Goal: Communication & Community: Answer question/provide support

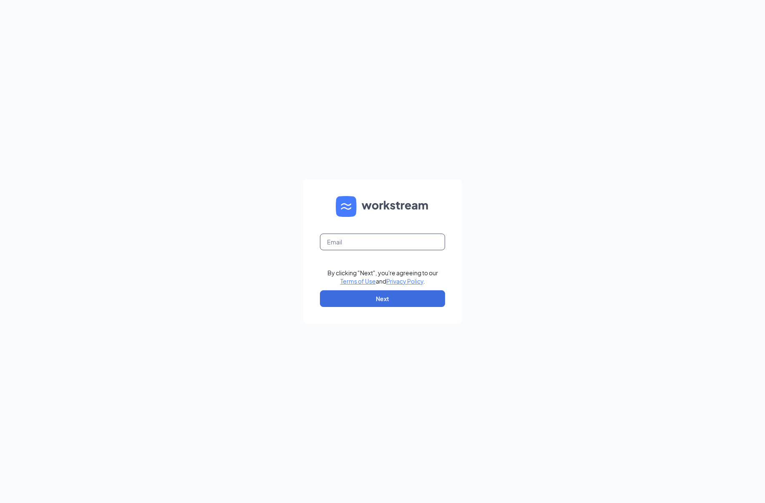
click at [368, 241] on input "text" at bounding box center [382, 242] width 125 height 17
type input "[EMAIL_ADDRESS][DOMAIN_NAME]"
click at [386, 298] on button "Next" at bounding box center [382, 298] width 125 height 17
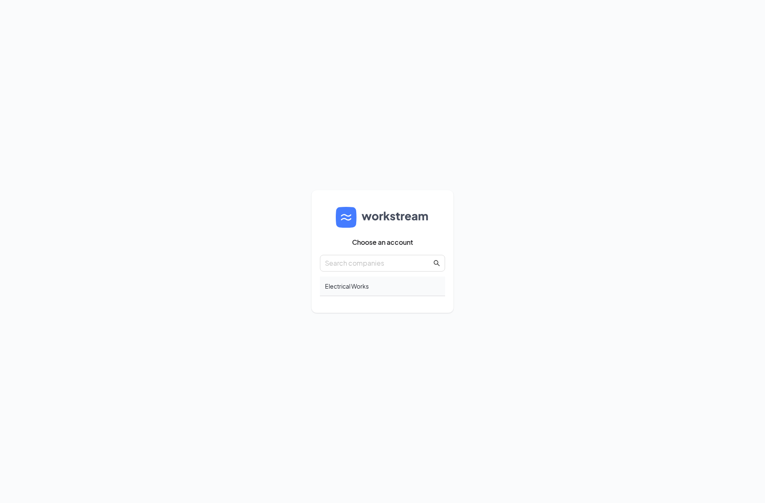
click at [356, 288] on div "Electrical Works" at bounding box center [382, 286] width 125 height 20
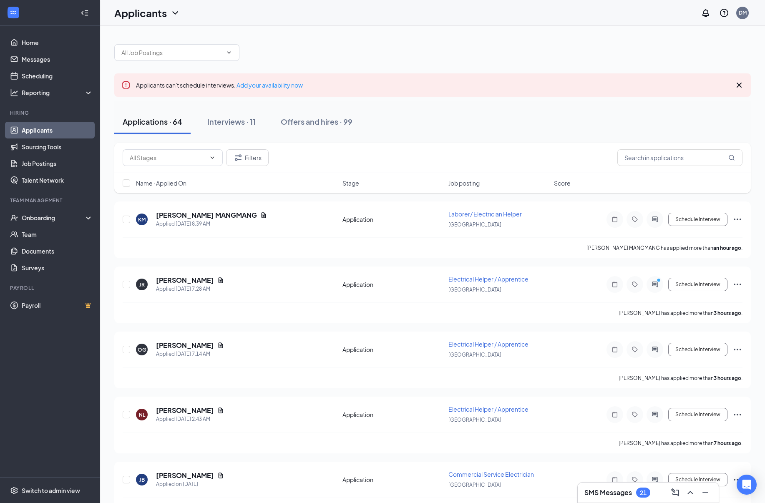
click at [641, 492] on div "21" at bounding box center [643, 492] width 7 height 7
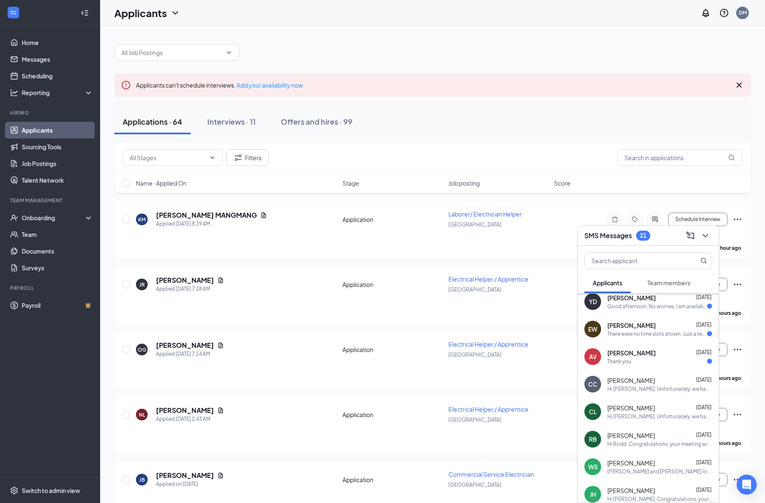
scroll to position [65, 0]
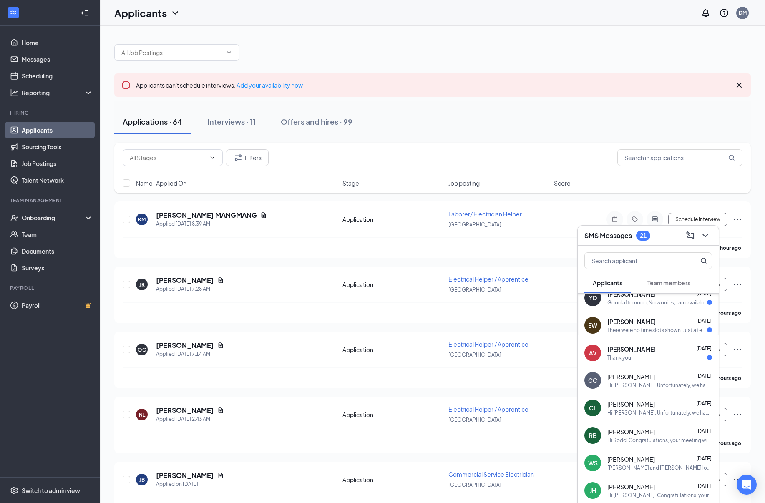
click at [639, 403] on div "[PERSON_NAME] [DATE]" at bounding box center [659, 404] width 105 height 8
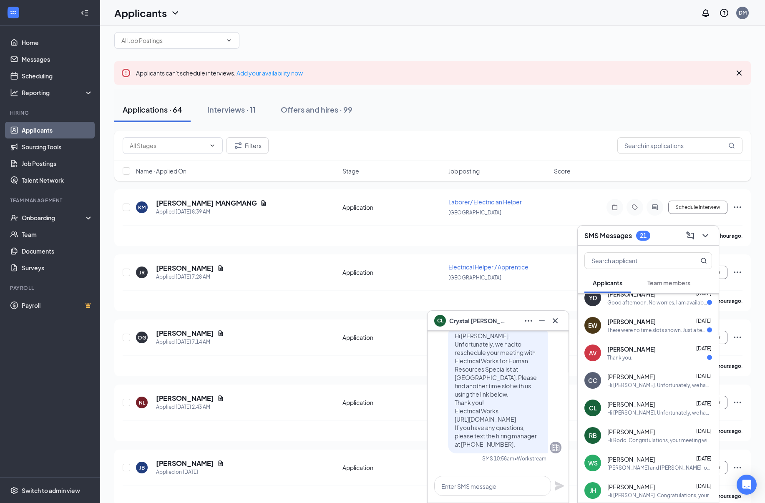
scroll to position [14, 0]
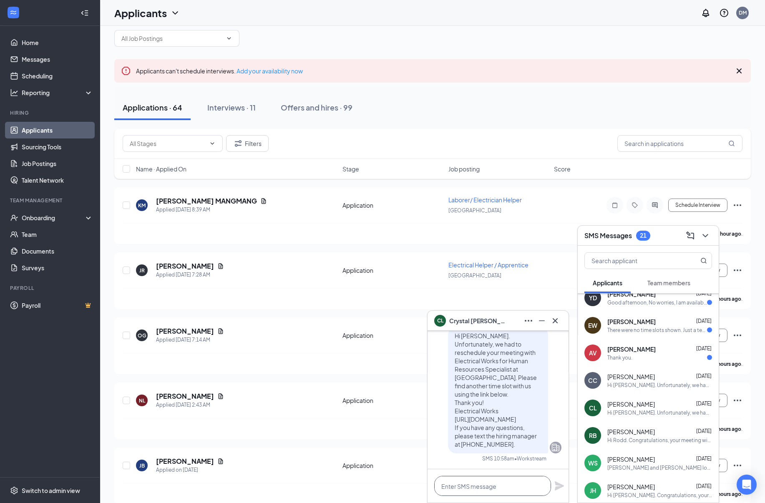
click at [481, 488] on textarea at bounding box center [492, 486] width 117 height 20
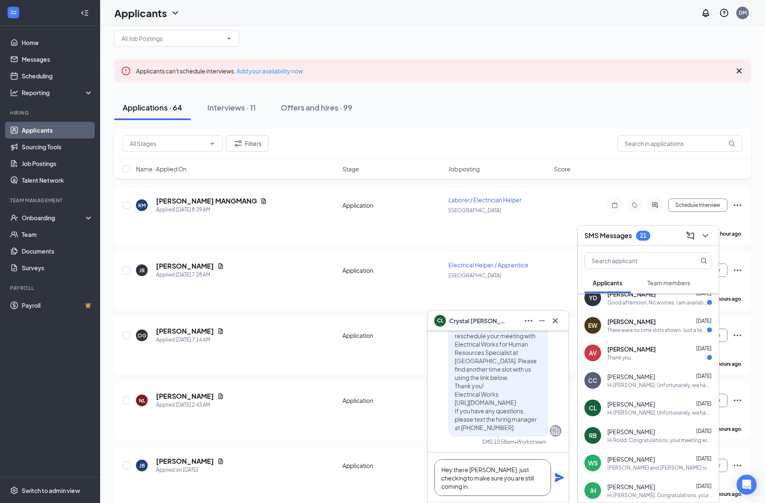
type textarea "Hey there [PERSON_NAME], just checking to make sure you are still coming in."
click at [560, 476] on icon "Plane" at bounding box center [559, 477] width 9 height 9
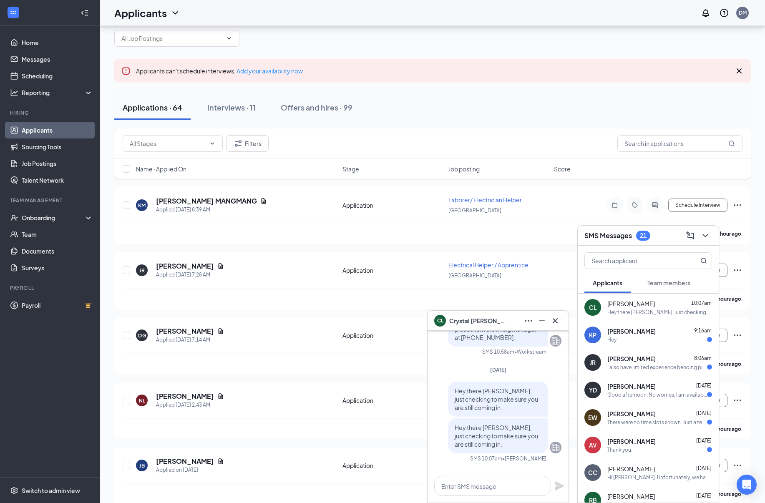
scroll to position [37, 0]
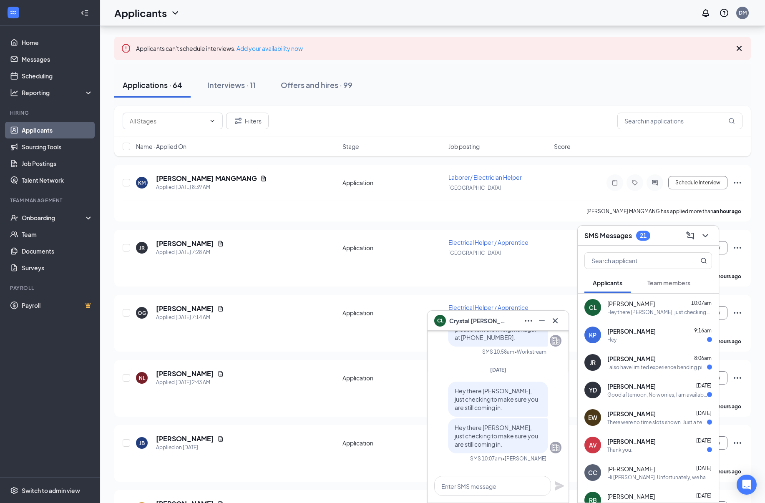
click at [653, 385] on div "[PERSON_NAME] [DATE]" at bounding box center [659, 386] width 105 height 8
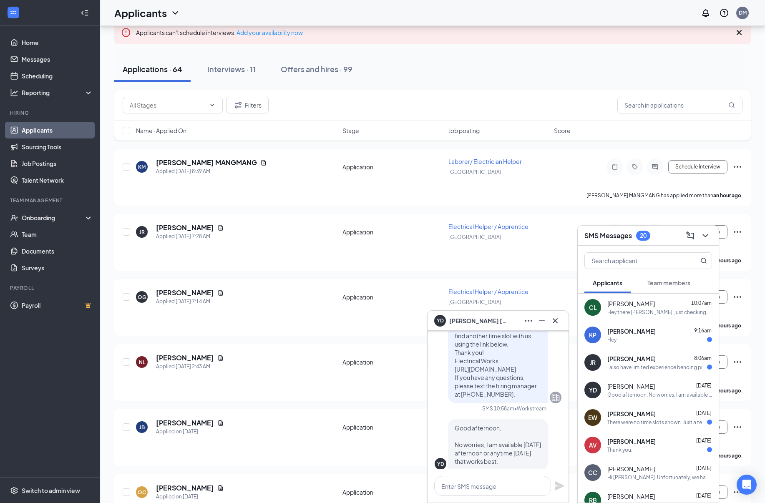
scroll to position [-8, 0]
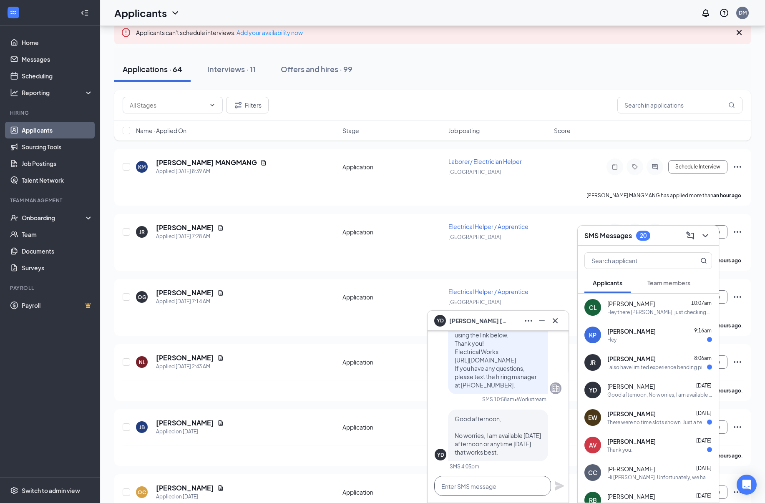
click at [503, 486] on textarea at bounding box center [492, 486] width 117 height 20
type textarea "Hey, this is Deb at Electrical Works, I am so sorry, it looks like the system m…"
click at [561, 475] on icon "Plane" at bounding box center [559, 473] width 10 height 10
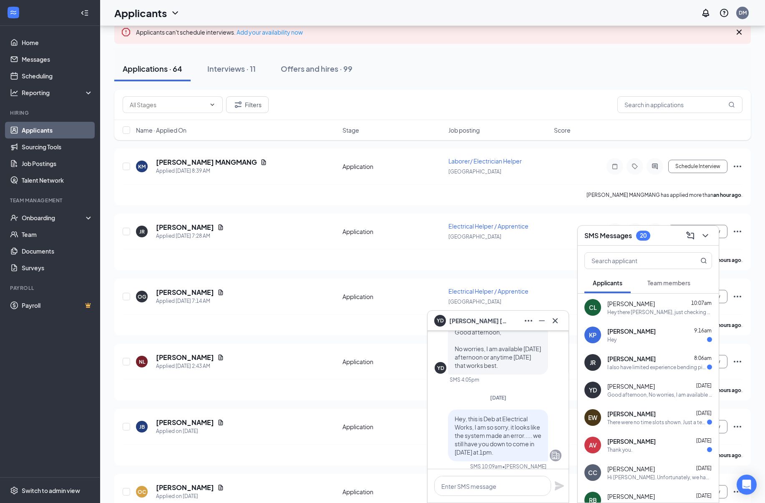
scroll to position [0, 0]
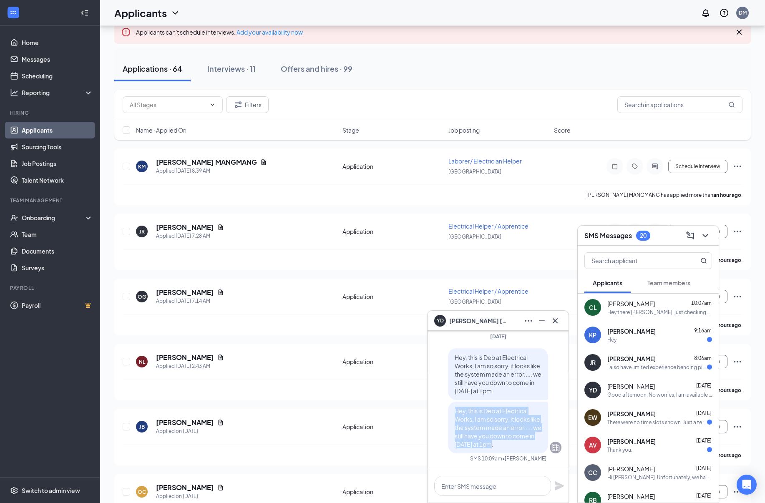
drag, startPoint x: 493, startPoint y: 444, endPoint x: 447, endPoint y: 409, distance: 58.1
click at [447, 409] on div "Hey, this is Deb at Electrical Works, I am so sorry, it looks like the system m…" at bounding box center [498, 400] width 127 height 105
copy span "Hey, this is Deb at Electrical Works, I am so sorry, it looks like the system m…"
click at [557, 318] on icon "Cross" at bounding box center [555, 320] width 5 height 5
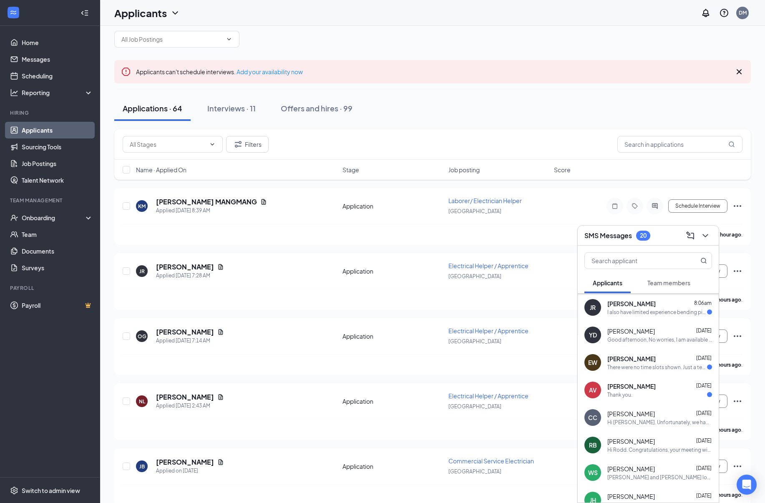
scroll to position [17, 0]
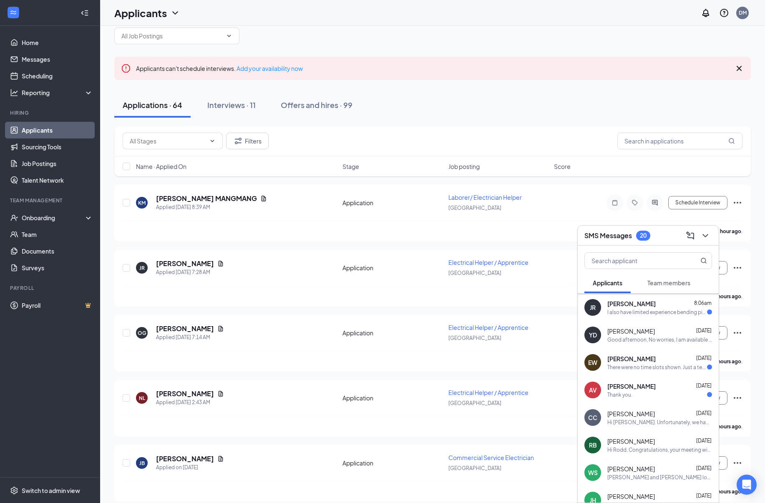
click at [625, 364] on div "There were no time slots shown. Just a text box. I am open to any availability,…" at bounding box center [657, 367] width 100 height 7
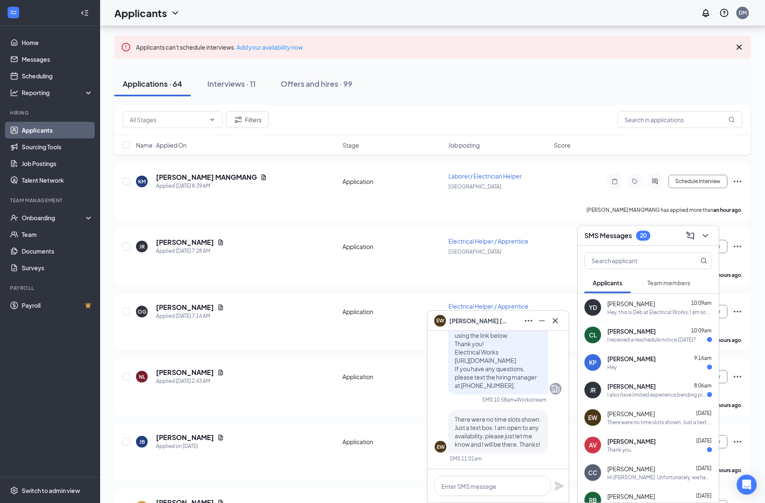
scroll to position [46, 0]
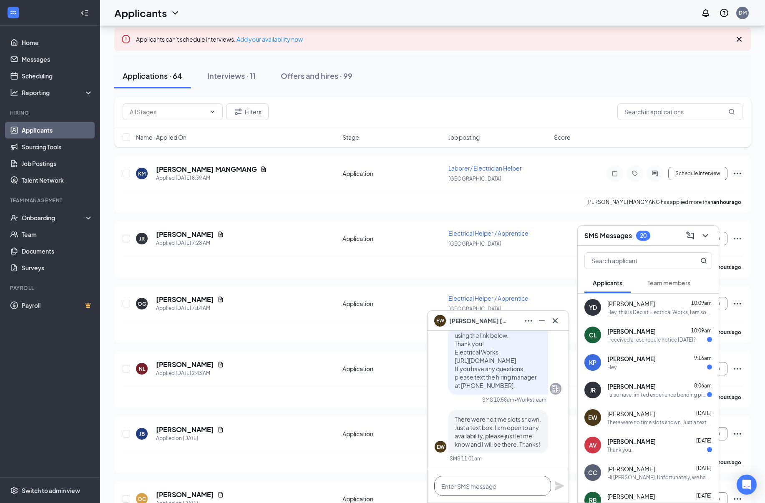
click at [467, 485] on textarea at bounding box center [492, 486] width 117 height 20
paste textarea "Hey, this is Deb at Electrical Works, I am so sorry, it looks like the system m…"
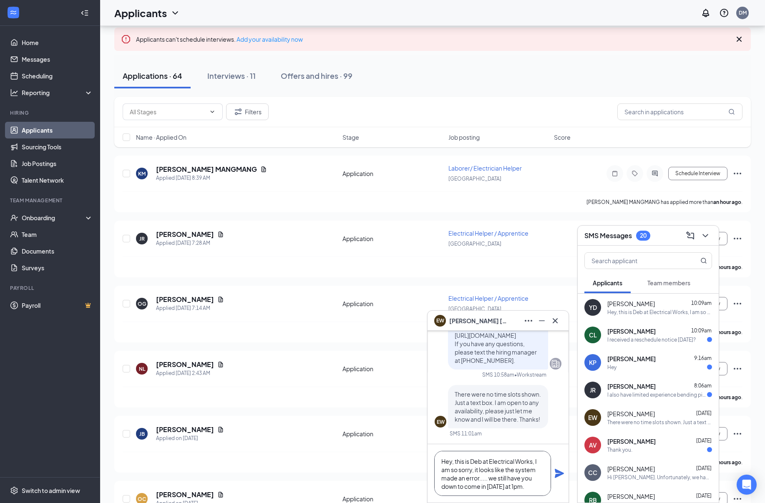
scroll to position [1, 0]
type textarea "Hey, this is Deb at Electrical Works, I am so sorry, it looks like the system m…"
click at [558, 473] on icon "Plane" at bounding box center [559, 473] width 10 height 10
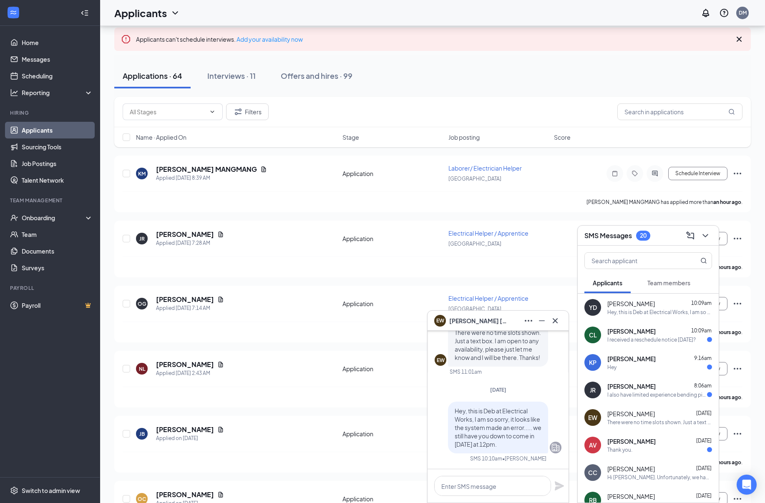
click at [627, 335] on div "[PERSON_NAME] 10:09am I received a reschedule notice [DATE]?" at bounding box center [659, 335] width 105 height 16
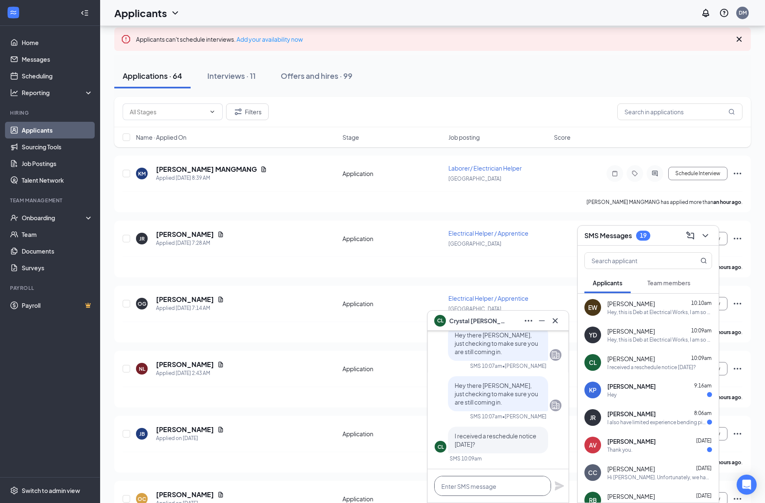
click at [474, 486] on textarea at bounding box center [492, 486] width 117 height 20
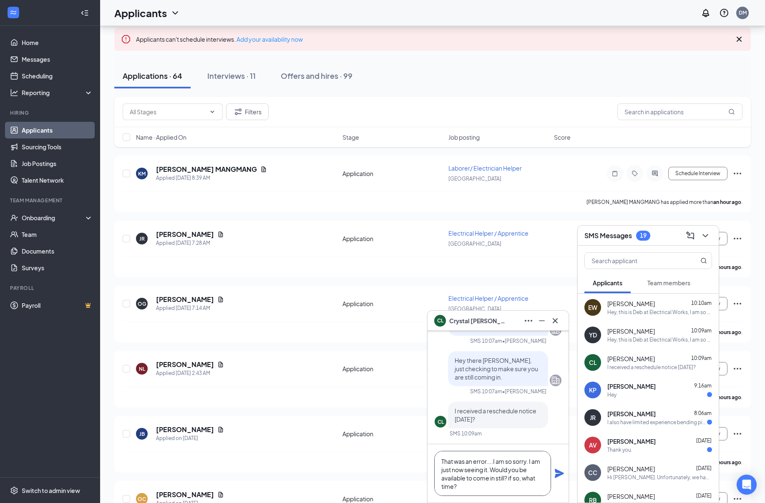
click at [511, 478] on textarea "That was an error....I am so sorry. I am just now seeing it. Would you be avail…" at bounding box center [492, 473] width 117 height 45
click at [475, 485] on textarea "That was an error....I am so sorry. I am just now seeing it. Would you be avail…" at bounding box center [492, 473] width 117 height 45
type textarea "That was an error....I am so sorry. I am just now seeing it. Would you be avail…"
click at [560, 475] on icon "Plane" at bounding box center [559, 473] width 10 height 10
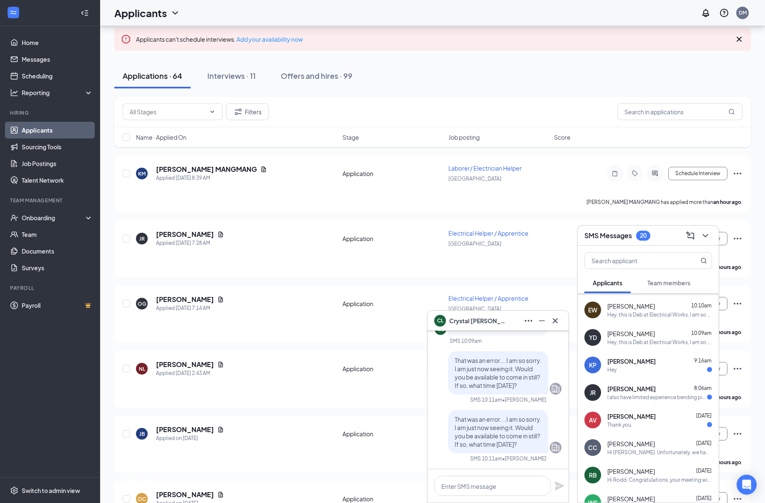
scroll to position [32, 0]
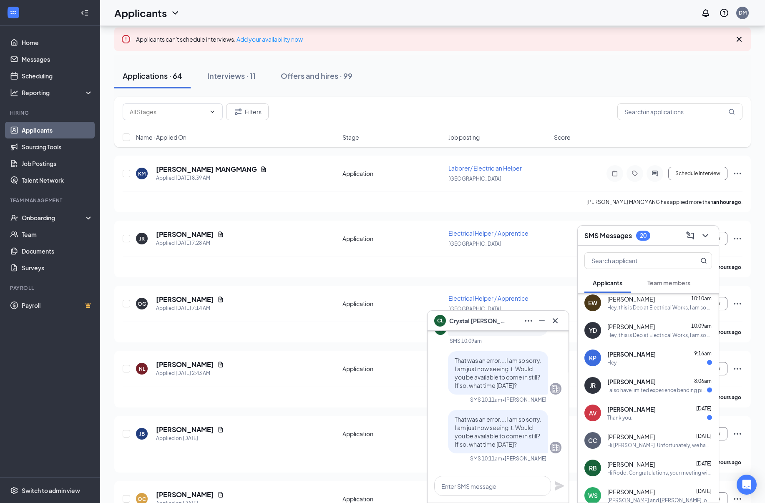
click at [641, 446] on div "Hi [PERSON_NAME]. Unfortunately, we had to reschedule your meeting with Electri…" at bounding box center [659, 445] width 105 height 7
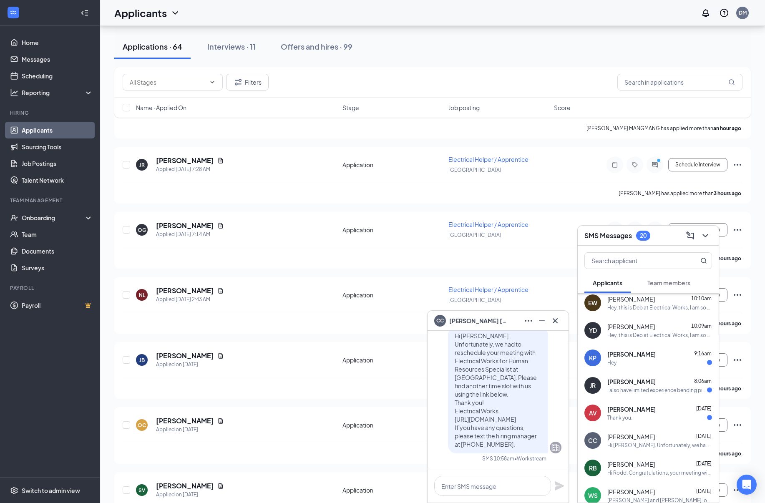
scroll to position [129, 0]
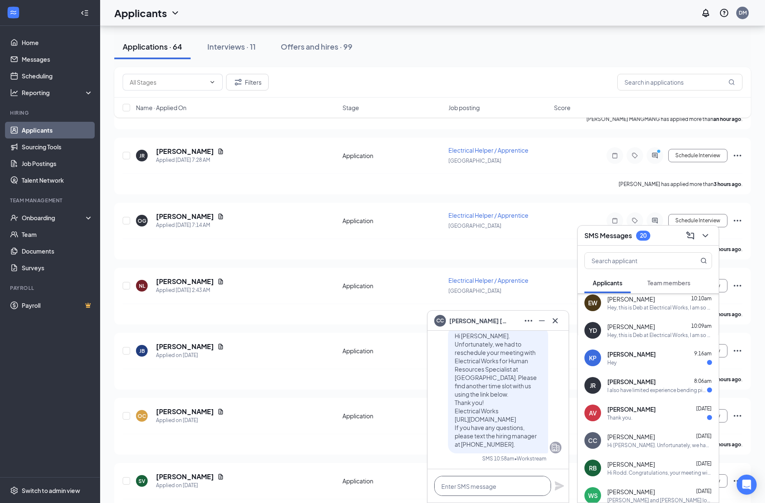
click at [471, 484] on textarea at bounding box center [492, 486] width 117 height 20
paste textarea "Hey, this is Deb at Electrical Works, I am so sorry, it looks like the system m…"
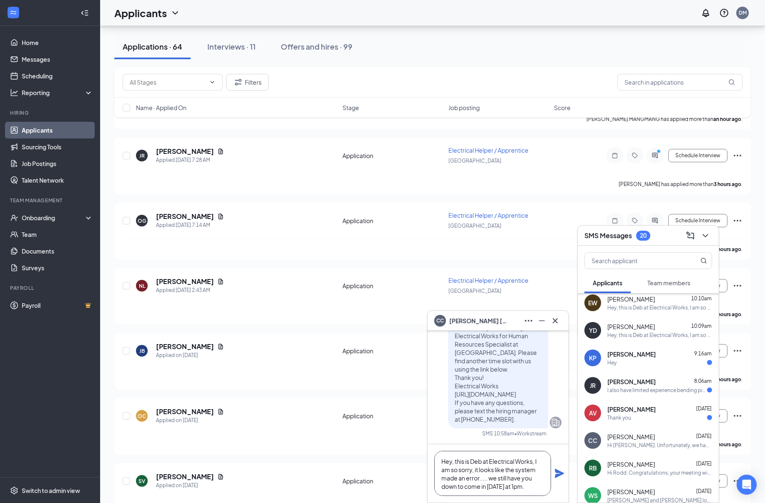
drag, startPoint x: 527, startPoint y: 488, endPoint x: 510, endPoint y: 487, distance: 17.1
click at [510, 487] on textarea "Hey, this is Deb at Electrical Works, I am so sorry, it looks like the system m…" at bounding box center [492, 473] width 117 height 45
type textarea "Hey, this is Deb at Electrical Works, I am so sorry, it looks like the system m…"
click at [560, 473] on icon "Plane" at bounding box center [559, 473] width 9 height 9
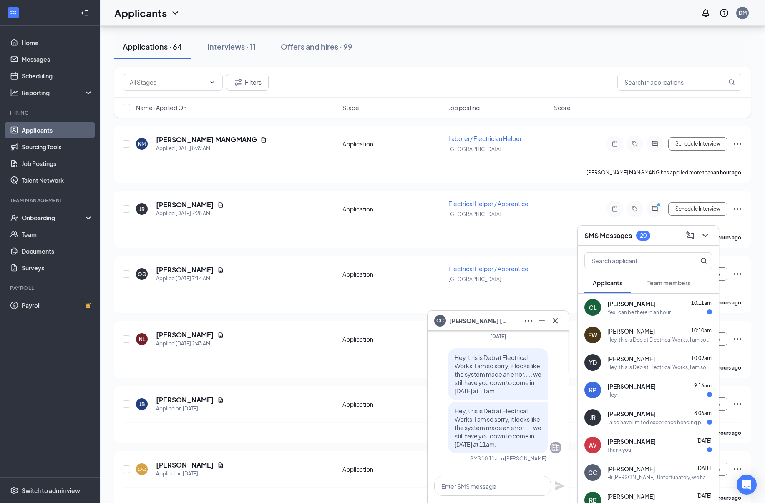
scroll to position [74, 0]
click at [621, 305] on span "[PERSON_NAME]" at bounding box center [631, 303] width 48 height 8
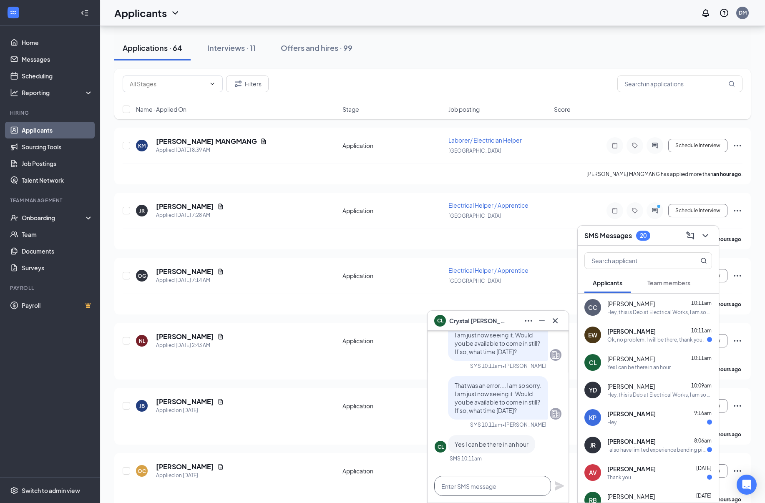
click at [491, 484] on textarea at bounding box center [492, 486] width 117 height 20
click at [636, 340] on div "Ok, no problem, I will be there, thank you." at bounding box center [655, 339] width 96 height 7
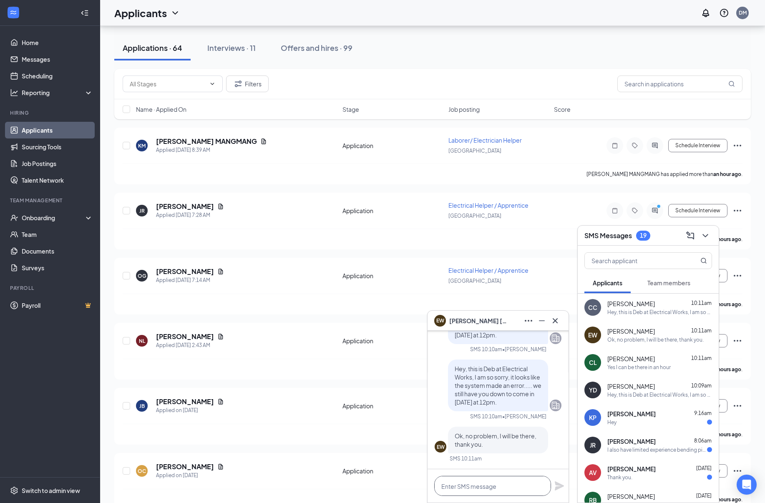
click at [493, 487] on textarea at bounding box center [492, 486] width 117 height 20
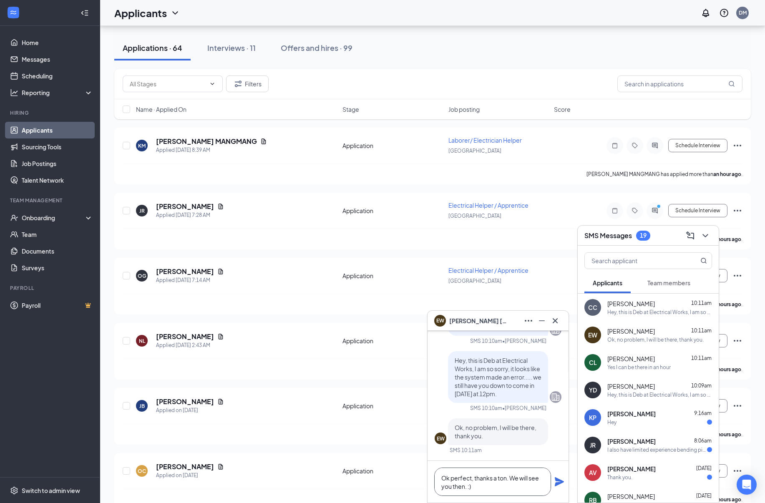
type textarea "Ok perfect, thanks a ton. We will see you then. :)"
click at [558, 480] on icon "Plane" at bounding box center [559, 481] width 9 height 9
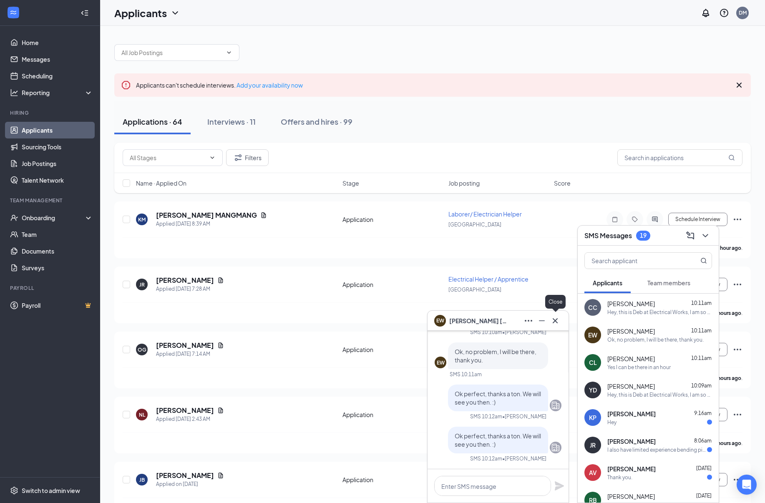
click at [554, 319] on icon "Cross" at bounding box center [555, 321] width 10 height 10
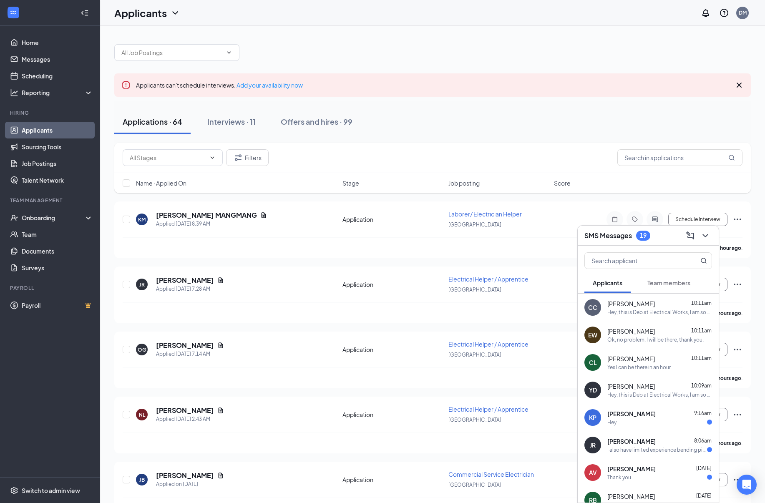
click at [649, 309] on div "Hey, this is Deb at Electrical Works, I am so sorry, it looks like the system m…" at bounding box center [659, 312] width 105 height 7
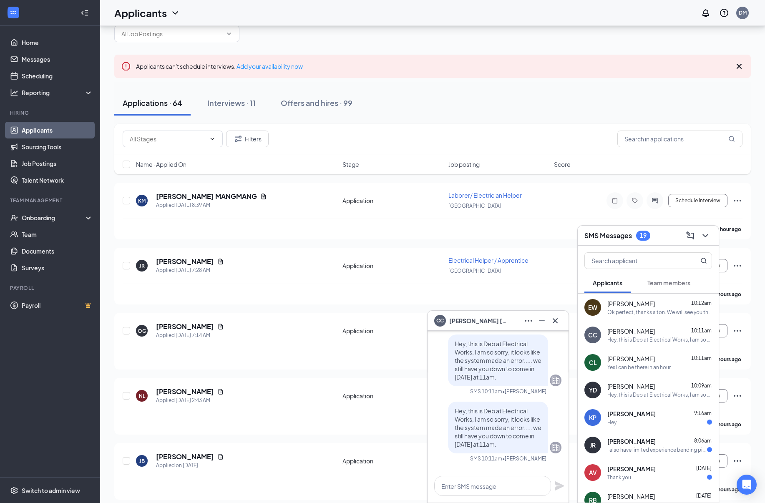
scroll to position [33, 0]
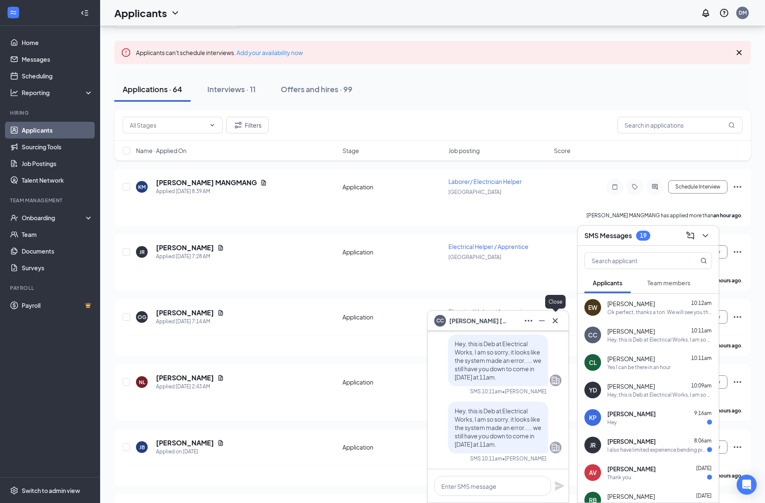
click at [557, 321] on icon "Cross" at bounding box center [555, 321] width 10 height 10
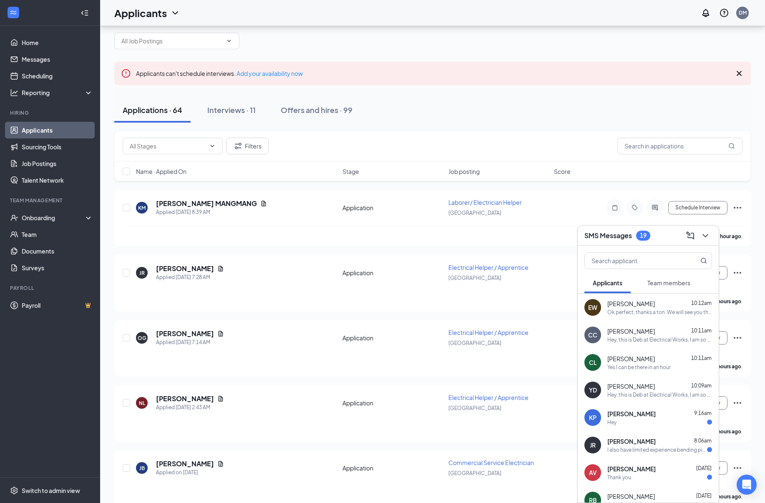
scroll to position [0, 0]
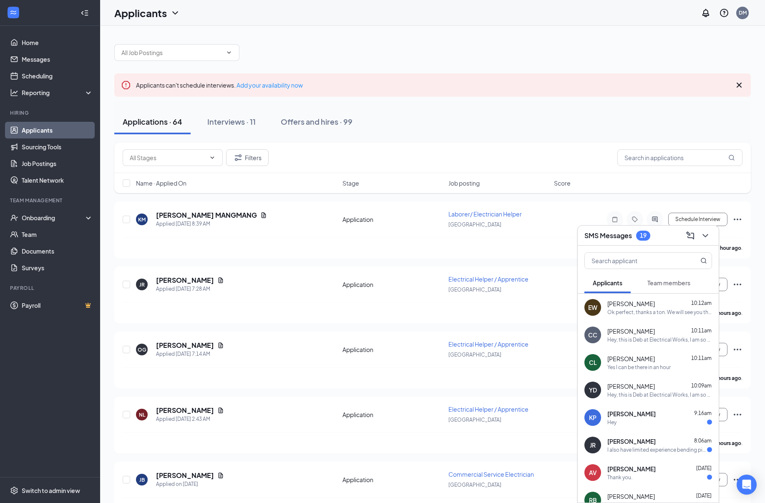
click at [636, 389] on span "[PERSON_NAME]" at bounding box center [631, 386] width 48 height 8
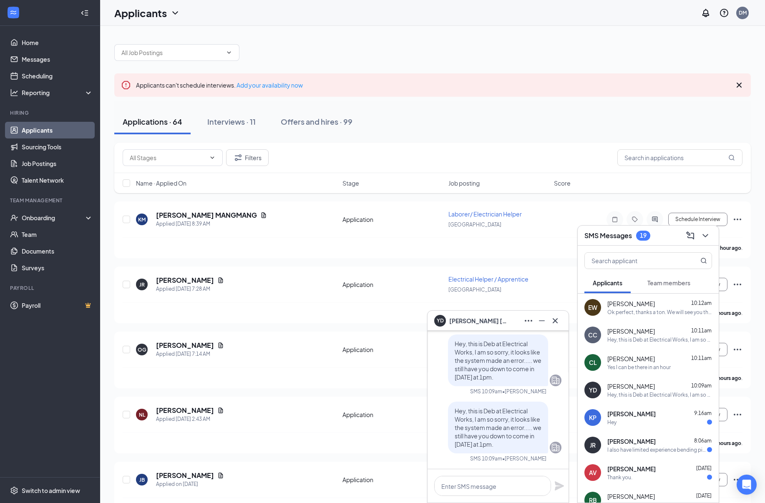
scroll to position [10, 0]
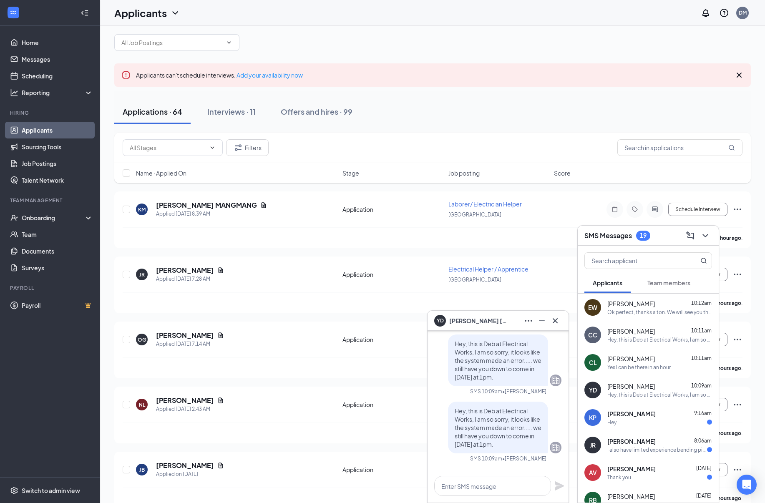
click at [644, 361] on div "[PERSON_NAME] 10:11am" at bounding box center [659, 358] width 105 height 8
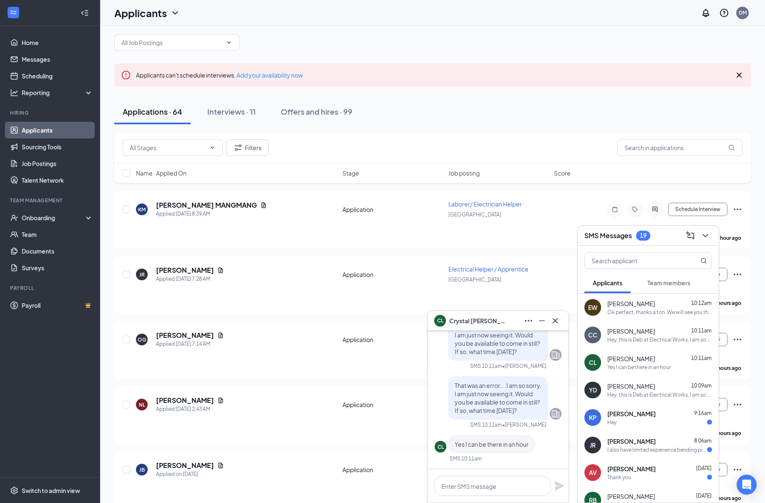
click at [636, 388] on span "[PERSON_NAME]" at bounding box center [631, 386] width 48 height 8
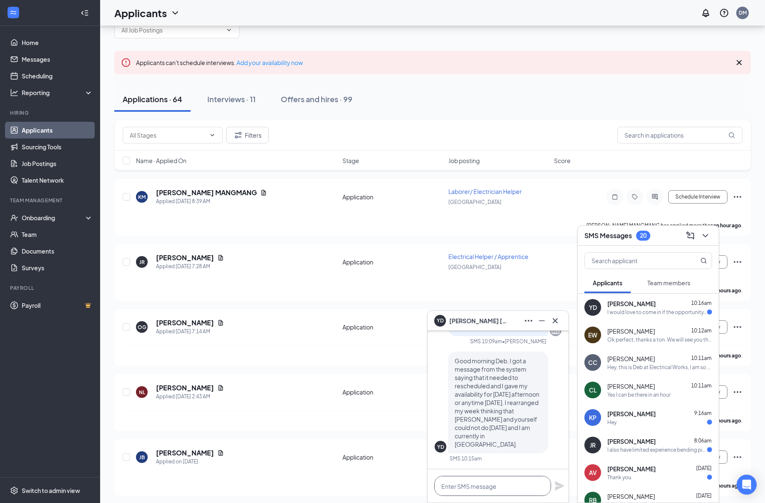
scroll to position [22, 0]
click at [474, 486] on textarea at bounding box center [492, 486] width 117 height 20
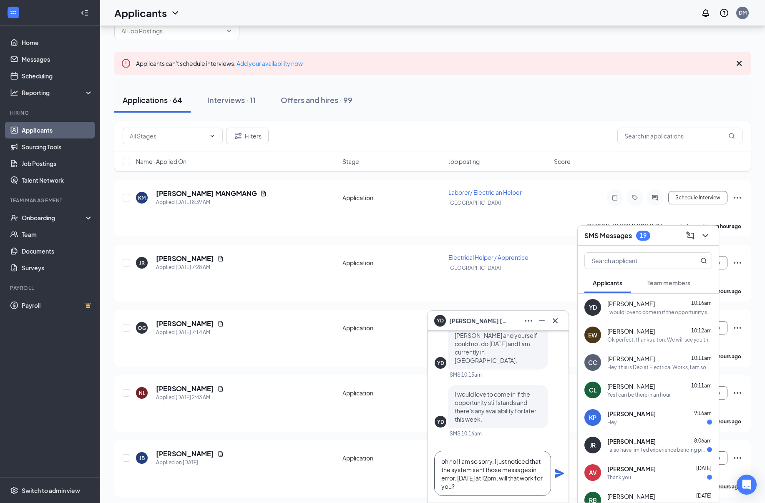
scroll to position [8, 0]
type textarea "oh no! I am so sorry. I just noticed that the system sent those messages in err…"
click at [558, 472] on icon "Plane" at bounding box center [559, 473] width 9 height 9
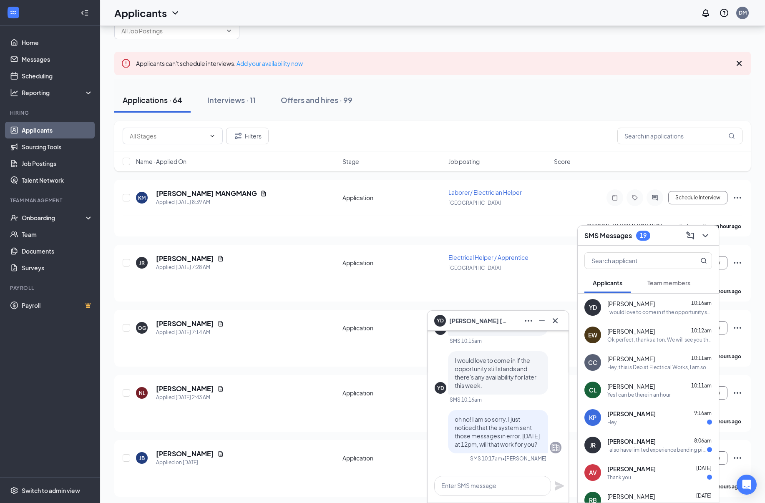
scroll to position [0, 0]
click at [645, 391] on div "Yes I can be there in an hour" at bounding box center [638, 394] width 63 height 7
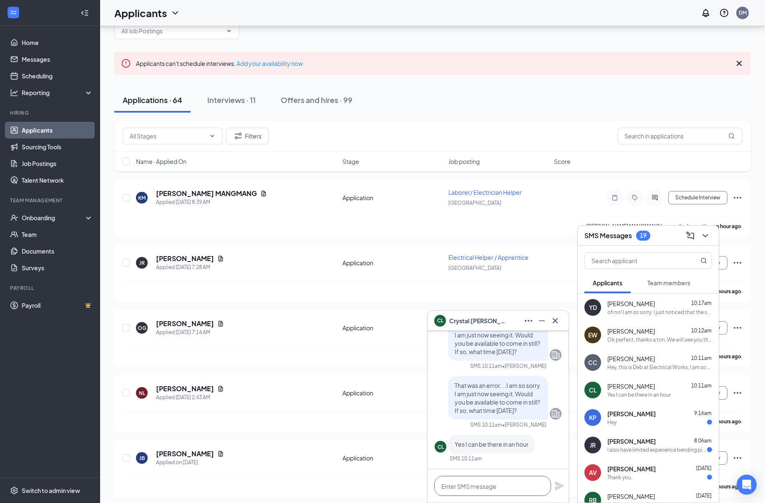
click at [503, 485] on textarea at bounding box center [492, 486] width 117 height 20
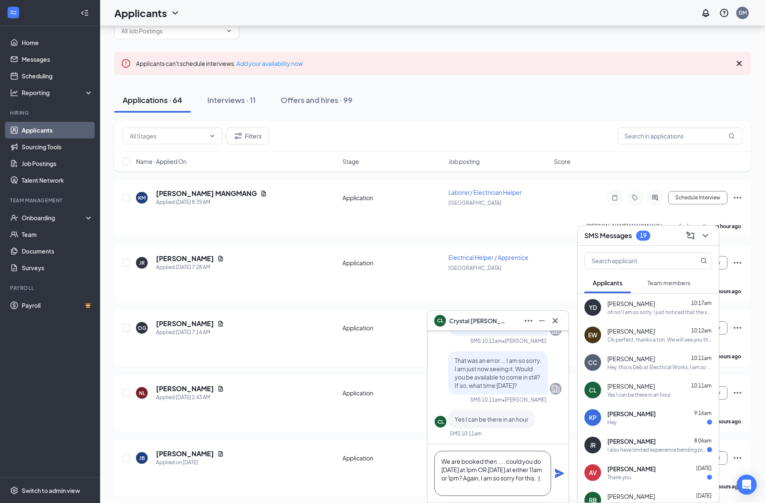
scroll to position [8, 0]
type textarea "We are booked then..... could you do [DATE] at 1pm OR [DATE] at either 11am or …"
click at [558, 473] on icon "Plane" at bounding box center [559, 473] width 10 height 10
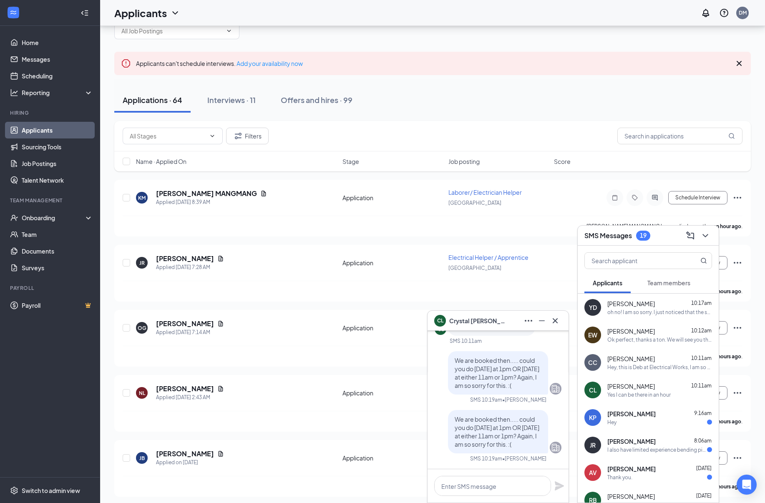
scroll to position [0, 0]
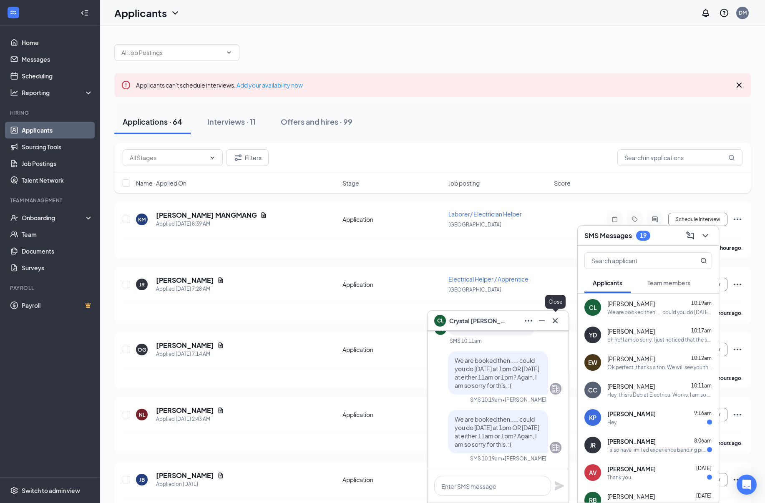
click at [555, 319] on icon "Cross" at bounding box center [555, 321] width 10 height 10
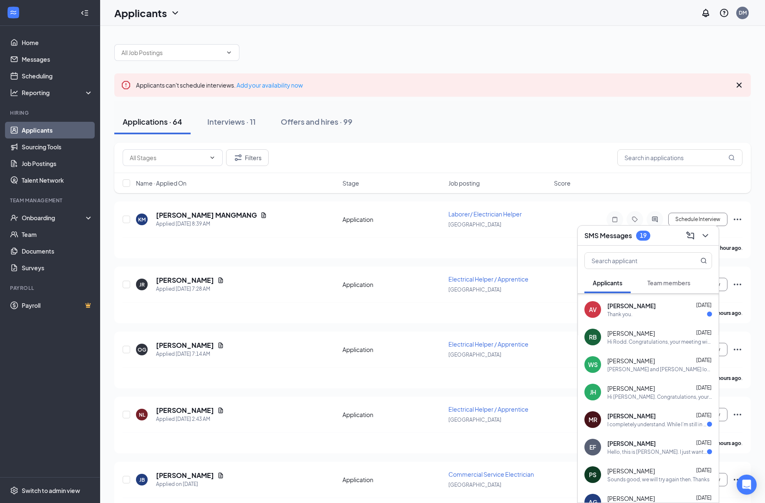
scroll to position [170, 0]
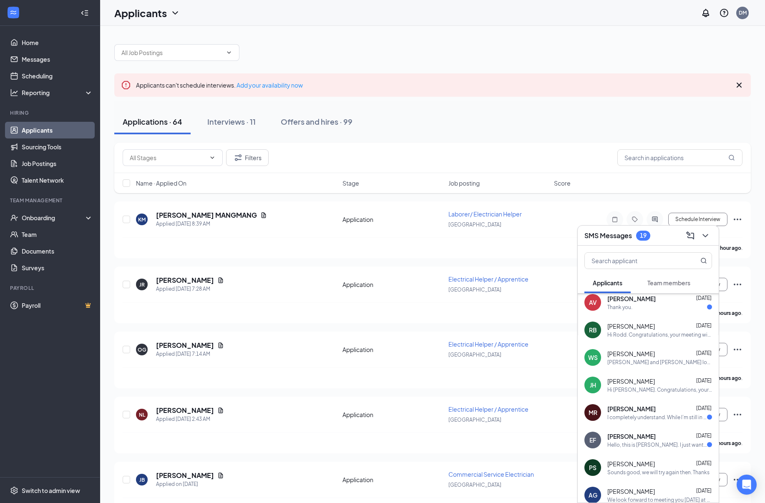
click at [647, 413] on div "[PERSON_NAME] [DATE] I completely understand. While I’m still in [GEOGRAPHIC_DA…" at bounding box center [659, 413] width 105 height 16
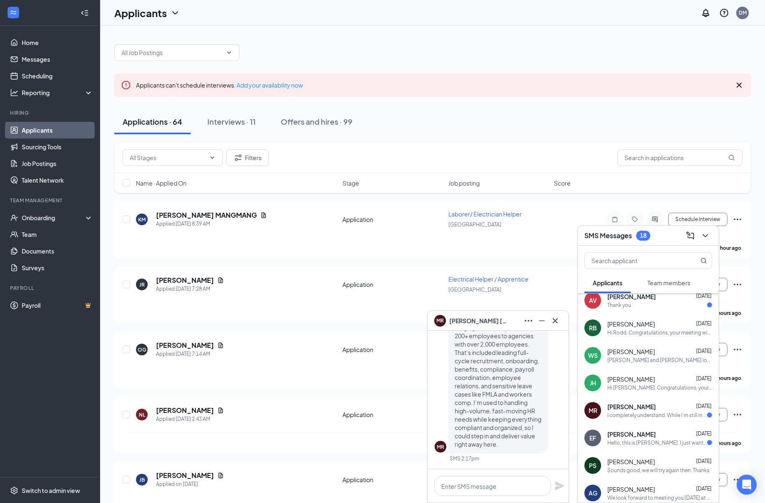
click at [643, 436] on span "[PERSON_NAME]" at bounding box center [631, 434] width 48 height 8
click at [635, 383] on div "[PERSON_NAME] [DATE] Hi [PERSON_NAME]. Congratulations, your meeting with Elect…" at bounding box center [659, 383] width 105 height 16
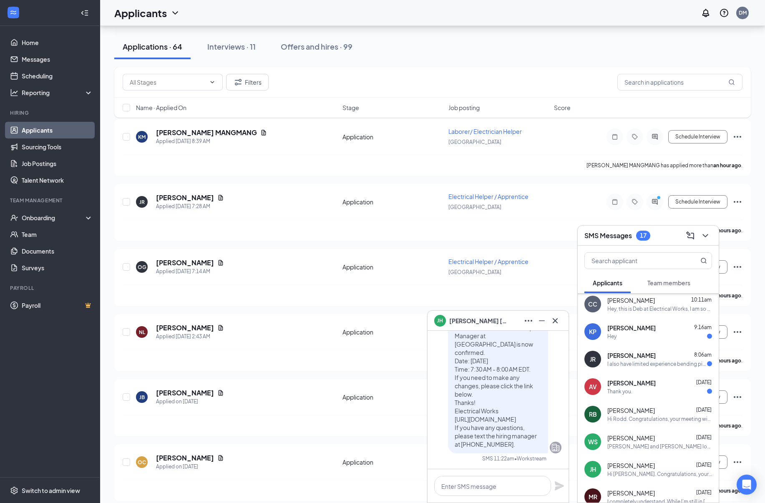
scroll to position [46, 0]
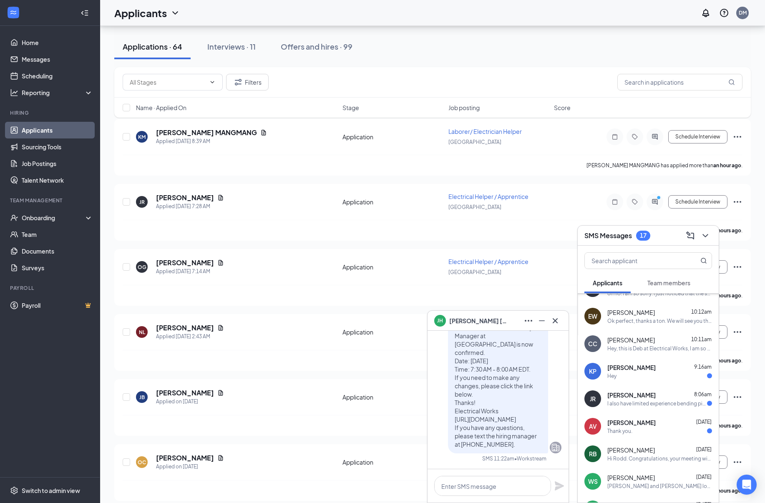
click at [639, 428] on div "Thank you." at bounding box center [659, 430] width 105 height 7
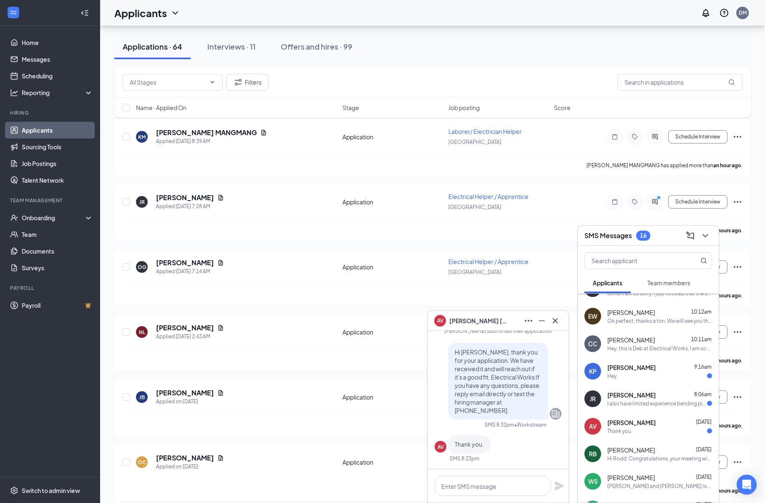
click at [629, 398] on span "[PERSON_NAME]" at bounding box center [631, 395] width 48 height 8
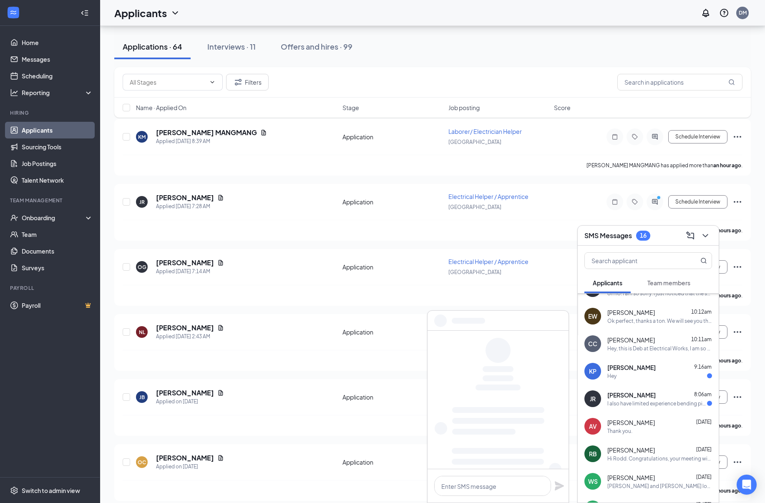
click at [630, 375] on div "Hey" at bounding box center [659, 375] width 105 height 7
click at [631, 339] on span "[PERSON_NAME]" at bounding box center [631, 340] width 48 height 8
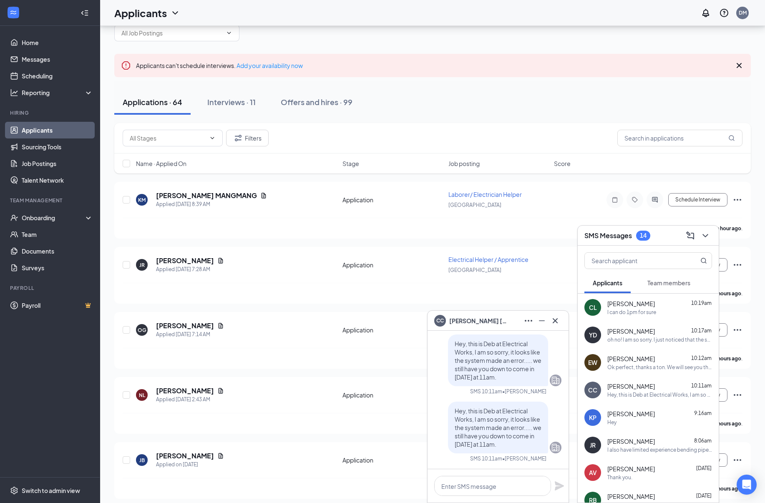
scroll to position [0, 0]
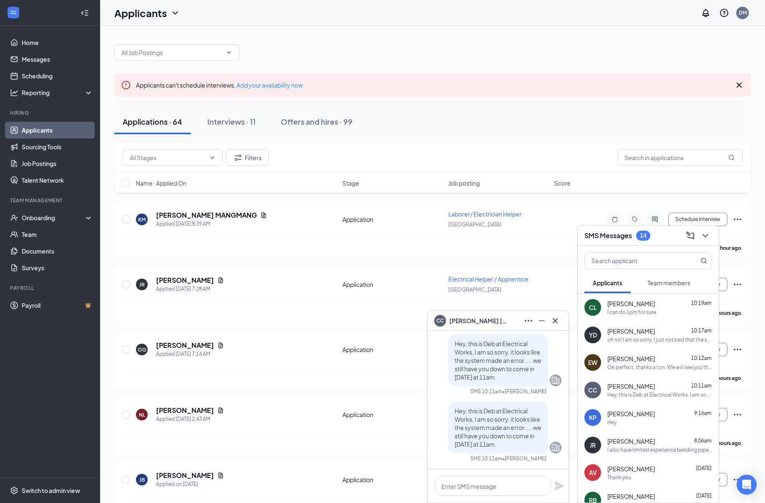
drag, startPoint x: 637, startPoint y: 299, endPoint x: 632, endPoint y: 309, distance: 10.3
click at [637, 299] on span "[PERSON_NAME]" at bounding box center [631, 303] width 48 height 8
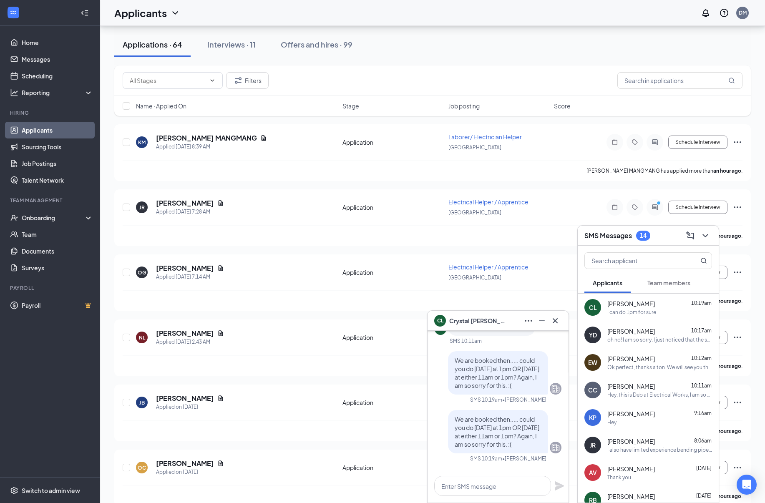
scroll to position [126, 0]
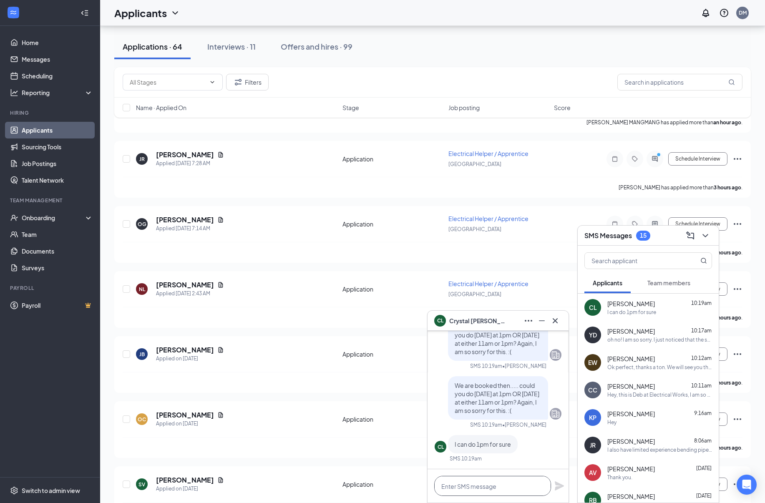
click at [481, 485] on textarea at bounding box center [492, 486] width 117 height 20
type textarea "Perfect, we will see you then."
click at [558, 484] on icon "Plane" at bounding box center [559, 485] width 9 height 9
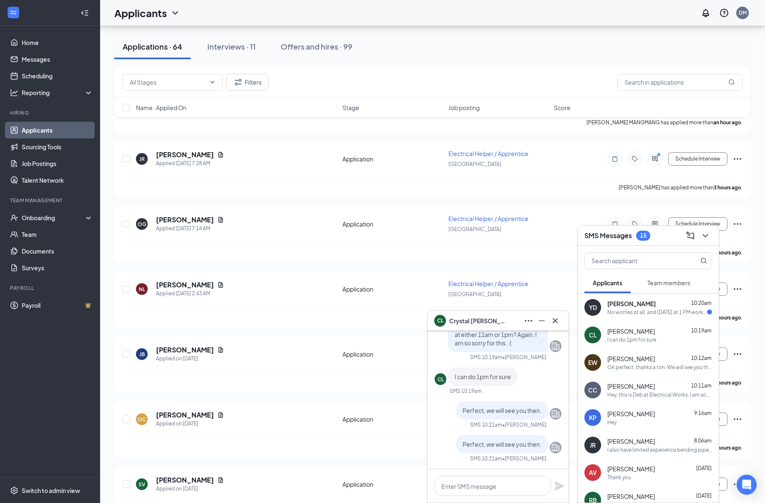
click at [646, 308] on div "[PERSON_NAME] 10:20am No worries at all, and [DATE] at 1 PM works perfectly!" at bounding box center [659, 307] width 105 height 16
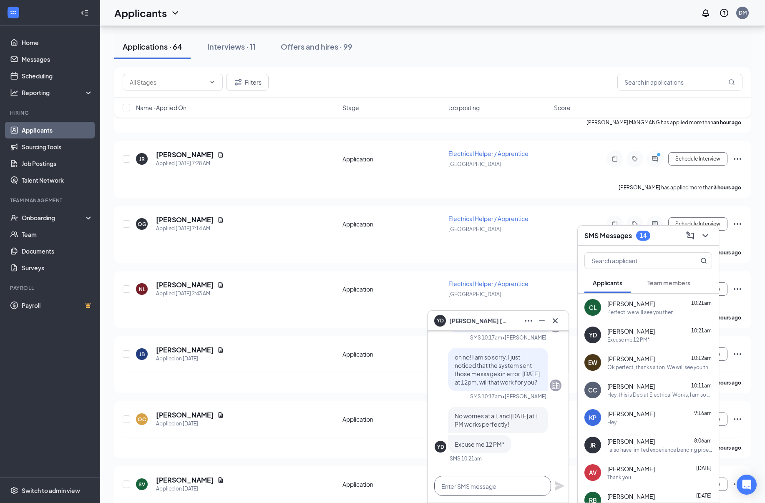
click at [470, 485] on textarea at bounding box center [492, 486] width 117 height 20
type textarea "Sounds good, we will see you then. :)"
click at [562, 485] on icon "Plane" at bounding box center [559, 485] width 9 height 9
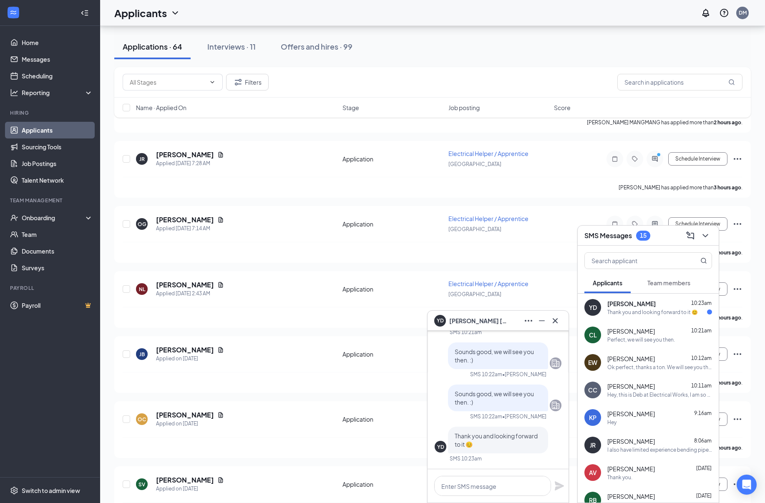
click at [633, 309] on div "Thank you and looking forward to it 😊" at bounding box center [652, 312] width 90 height 7
click at [472, 484] on textarea at bounding box center [492, 486] width 117 height 20
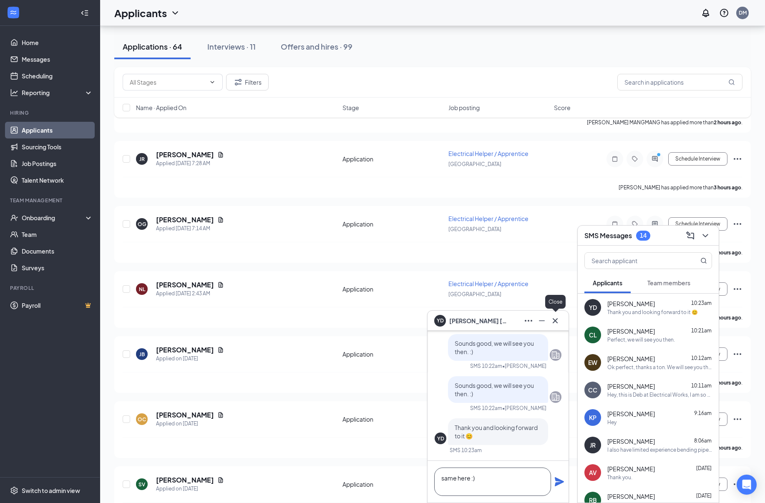
type textarea "same here :)"
click at [556, 320] on icon "Cross" at bounding box center [555, 321] width 10 height 10
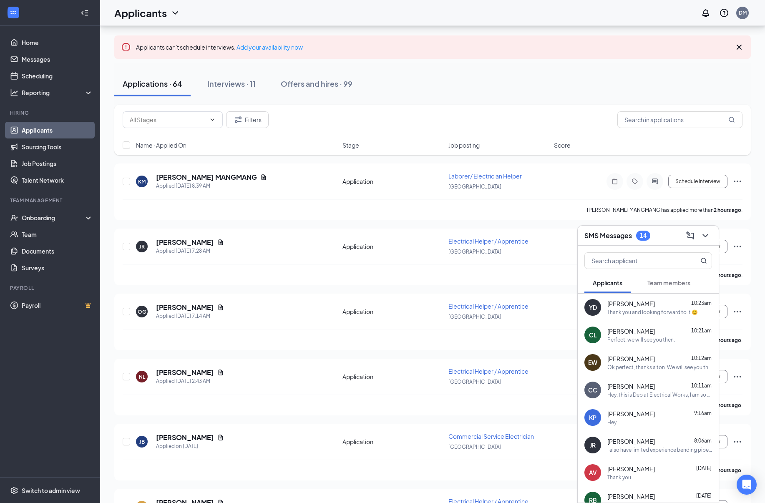
scroll to position [38, 0]
click at [703, 234] on icon "ChevronDown" at bounding box center [705, 236] width 10 height 10
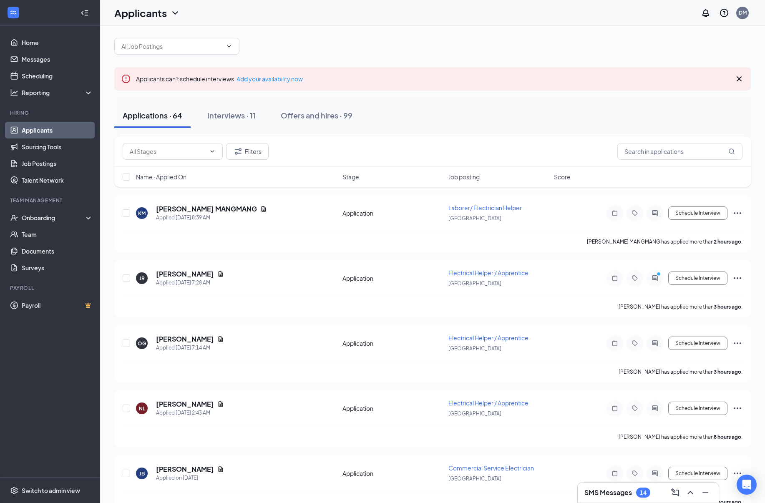
scroll to position [0, 0]
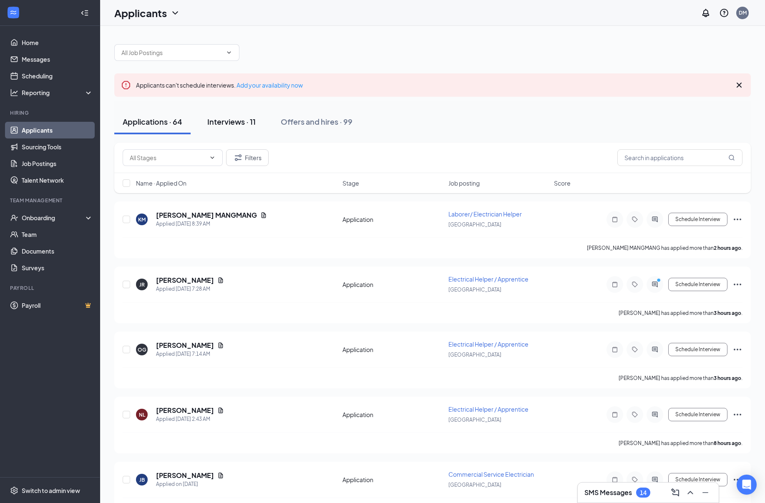
click at [233, 121] on div "Interviews · 11" at bounding box center [231, 121] width 48 height 10
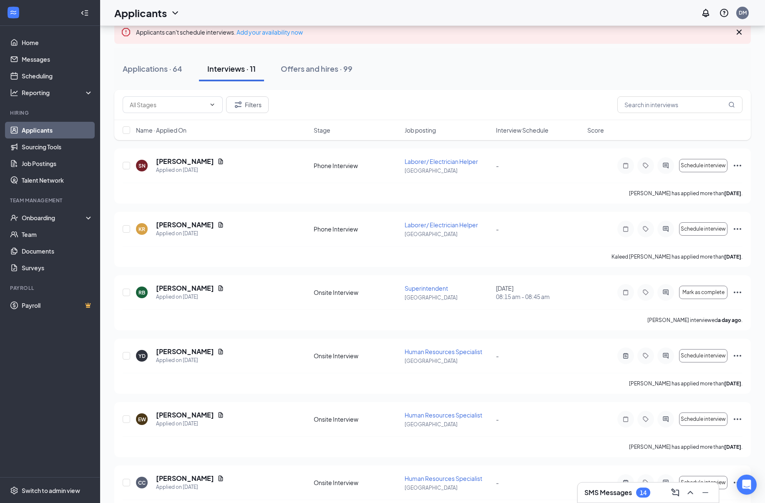
scroll to position [53, 0]
click at [742, 292] on div "RB [PERSON_NAME] Applied on [DATE] Onsite Interview Superintendent [GEOGRAPHIC_…" at bounding box center [432, 303] width 636 height 55
click at [737, 292] on icon "Ellipses" at bounding box center [738, 293] width 8 height 2
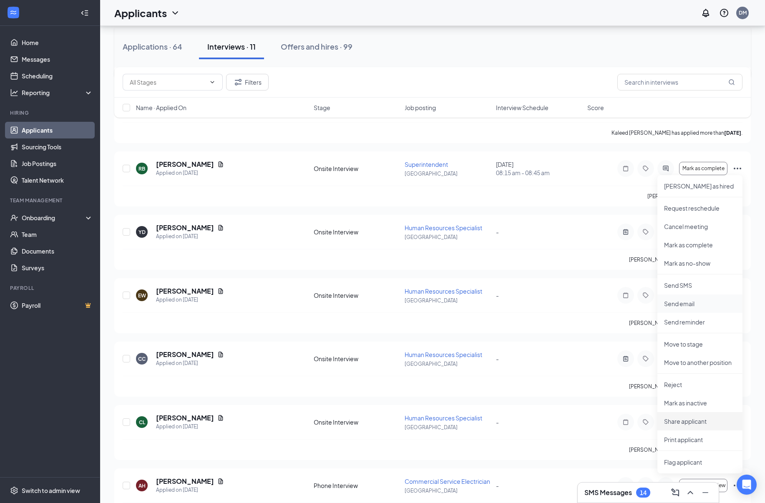
scroll to position [178, 0]
click at [672, 383] on p "Reject" at bounding box center [700, 383] width 72 height 8
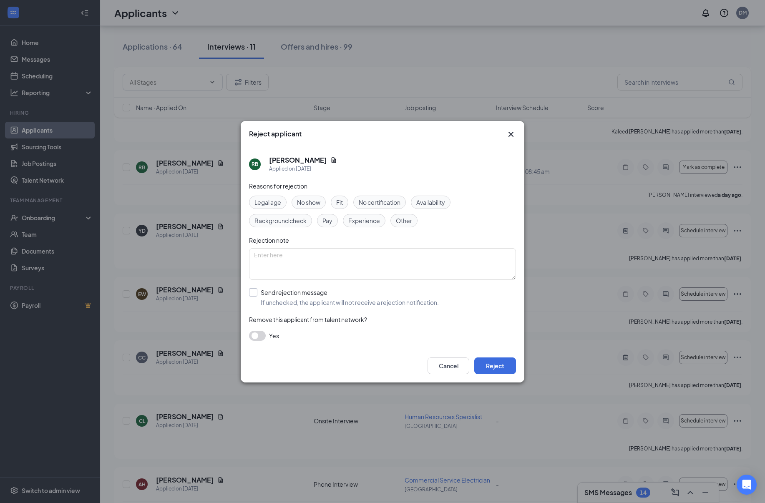
click at [252, 292] on input "Send rejection message If unchecked, the applicant will not receive a rejection…" at bounding box center [344, 297] width 190 height 18
checkbox input "true"
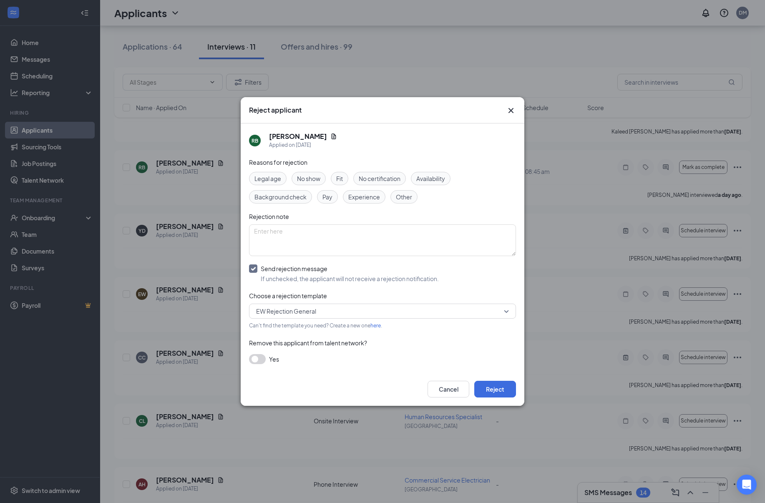
click at [337, 310] on span "EW Rejection General" at bounding box center [378, 311] width 245 height 13
click at [320, 311] on span "EW Rejection General" at bounding box center [378, 311] width 245 height 13
click at [256, 357] on button "button" at bounding box center [257, 359] width 17 height 10
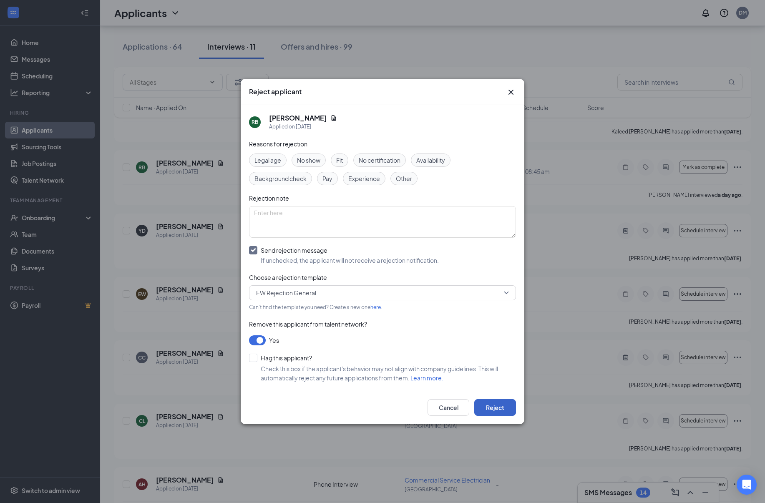
click at [495, 409] on button "Reject" at bounding box center [495, 407] width 42 height 17
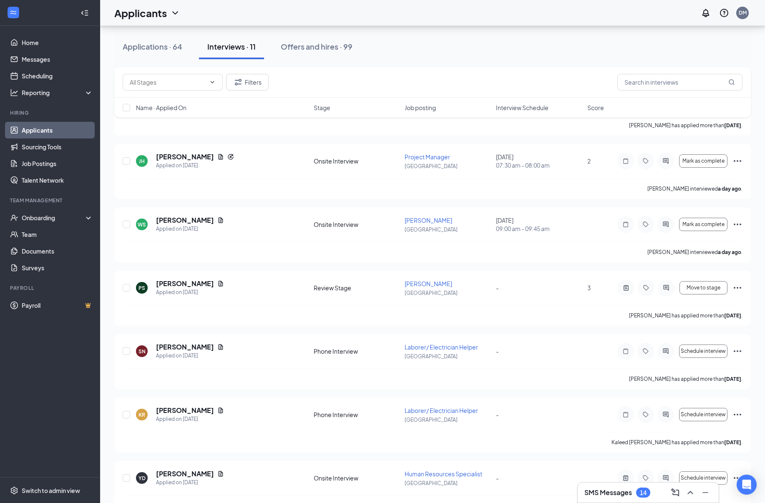
scroll to position [488, 0]
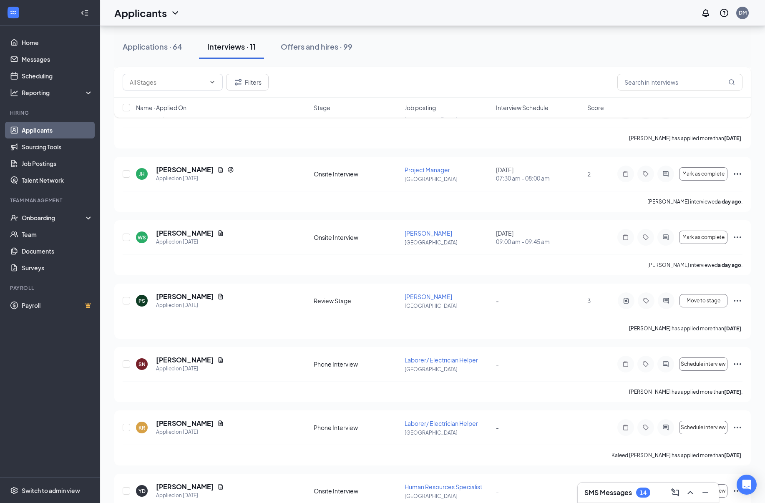
click at [638, 489] on div "14" at bounding box center [643, 493] width 14 height 10
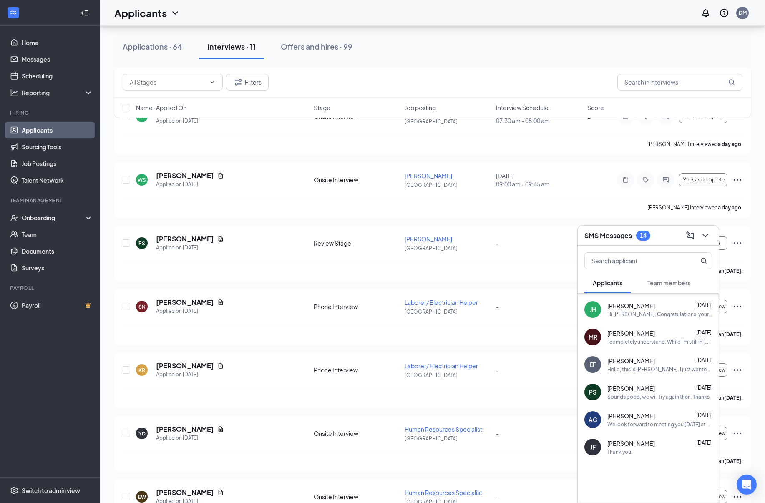
scroll to position [592, 0]
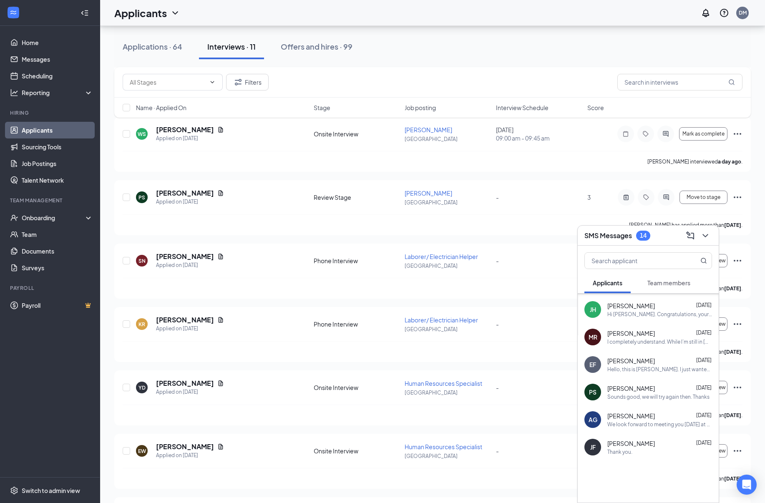
click at [673, 284] on span "Team members" at bounding box center [668, 283] width 43 height 8
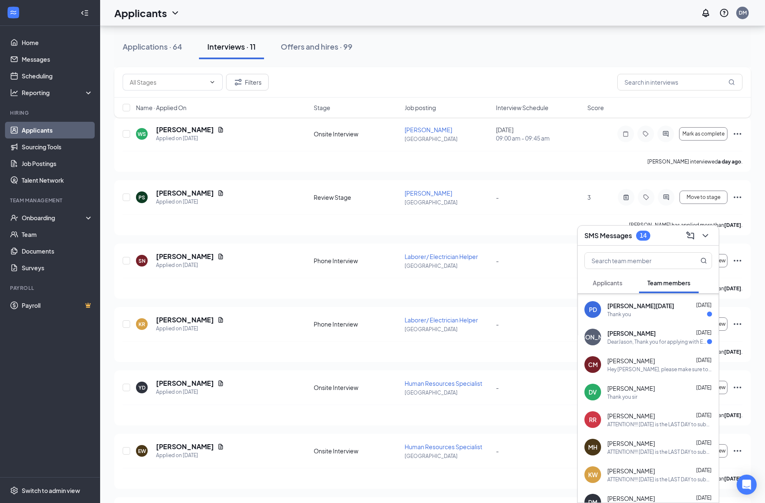
drag, startPoint x: 639, startPoint y: 310, endPoint x: 640, endPoint y: 315, distance: 5.1
click at [639, 310] on div "[PERSON_NAME][DATE] [DATE] Thank you" at bounding box center [659, 310] width 105 height 16
click at [641, 337] on span "[PERSON_NAME]" at bounding box center [631, 333] width 48 height 8
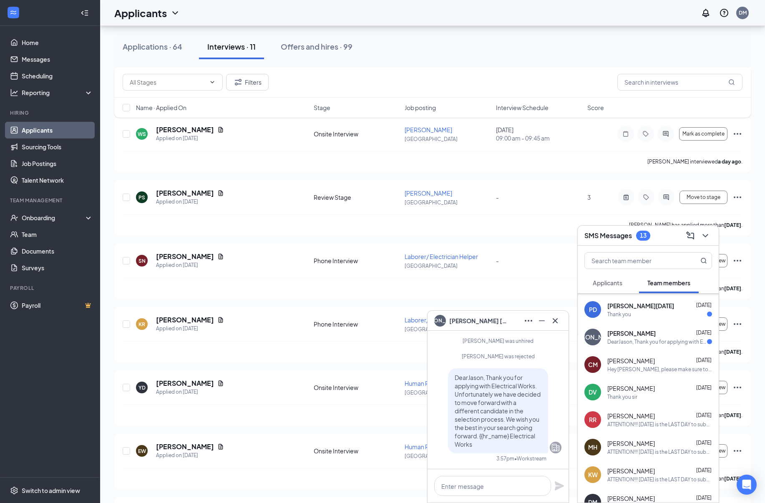
click at [634, 362] on span "[PERSON_NAME]" at bounding box center [631, 361] width 48 height 8
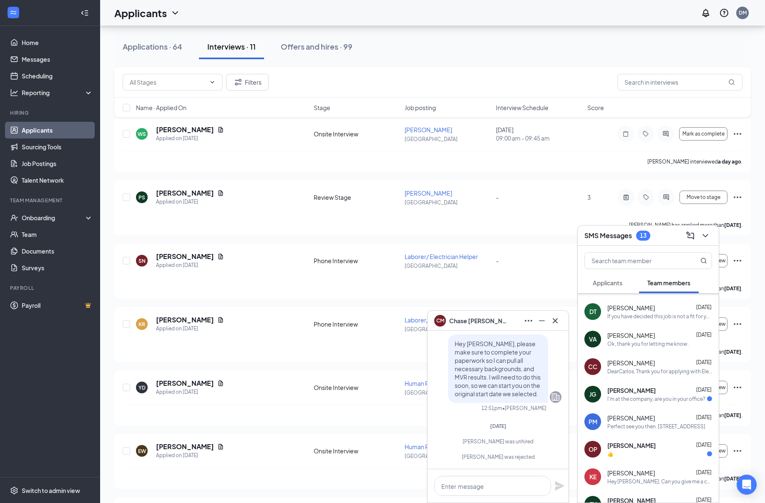
scroll to position [684, 0]
drag, startPoint x: 628, startPoint y: 386, endPoint x: 629, endPoint y: 397, distance: 11.4
click at [628, 386] on span "[PERSON_NAME]" at bounding box center [631, 390] width 48 height 8
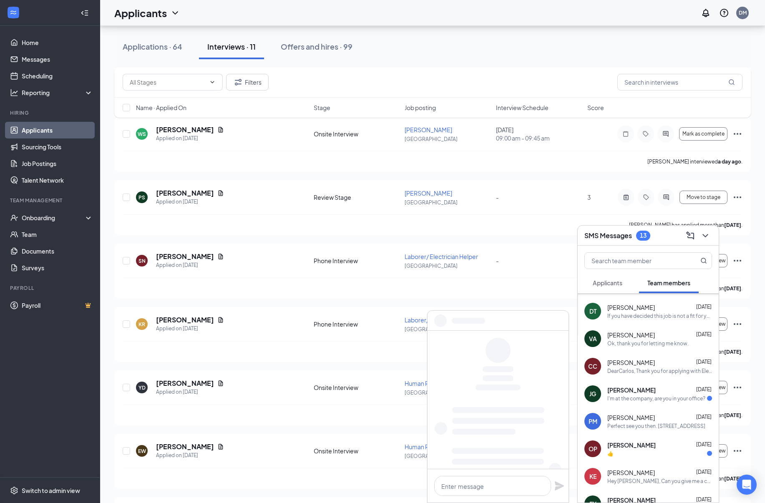
click at [637, 441] on span "[PERSON_NAME]" at bounding box center [631, 445] width 48 height 8
click at [634, 393] on span "[PERSON_NAME]" at bounding box center [631, 390] width 48 height 8
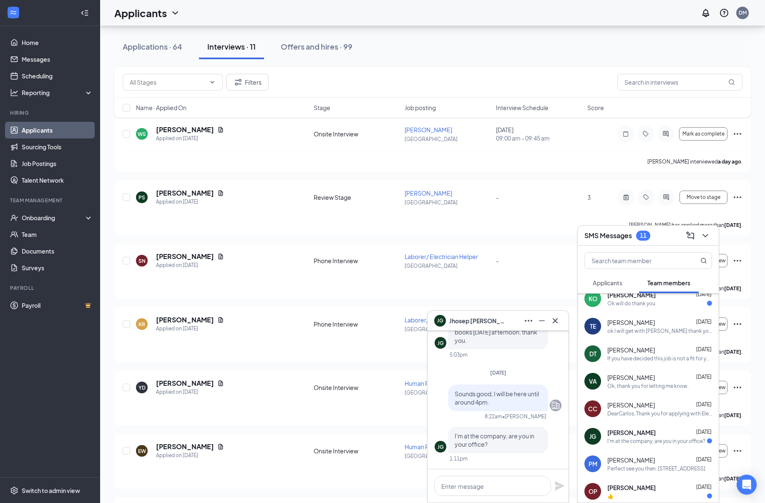
scroll to position [568, 0]
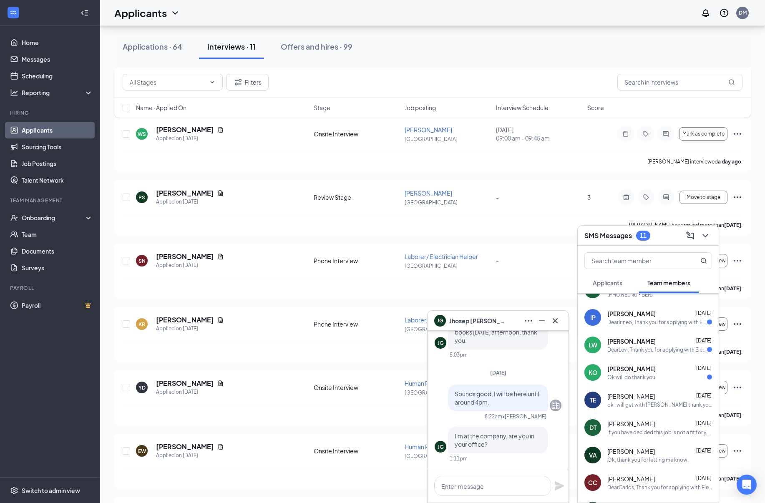
click at [633, 353] on div "DearLevi, Thank you for applying with Electrical Works. Unfortunately we have d…" at bounding box center [657, 349] width 100 height 7
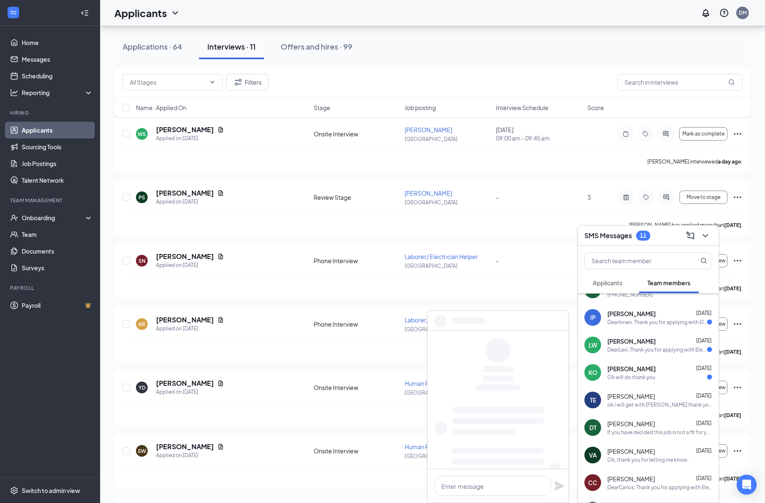
click at [635, 377] on div "Ok will do thank you" at bounding box center [631, 377] width 48 height 7
click at [628, 324] on div "DearIrineo, Thank you for applying with Electrical Works. Unfortunately we have…" at bounding box center [657, 322] width 100 height 7
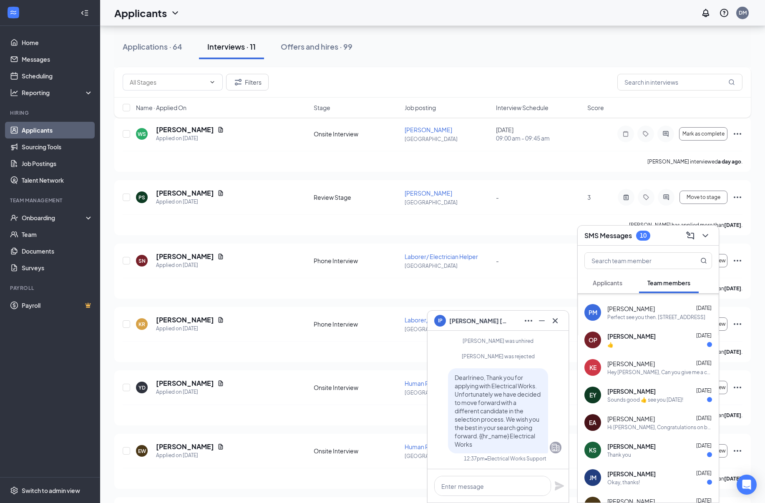
scroll to position [796, 0]
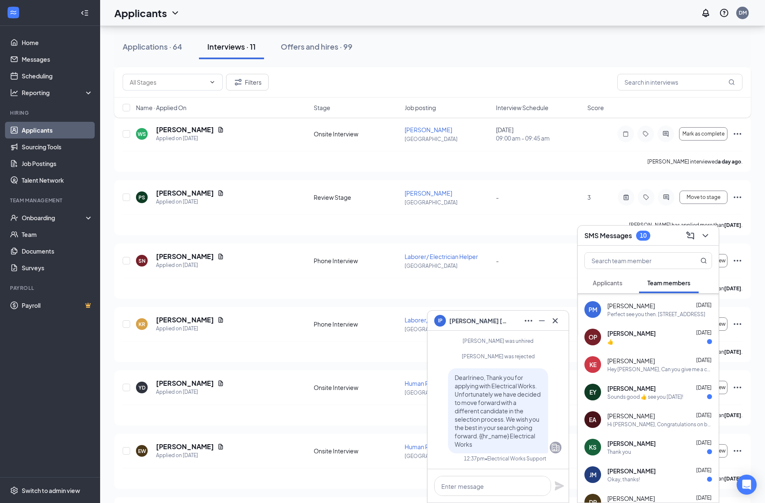
click at [628, 332] on span "[PERSON_NAME]" at bounding box center [631, 333] width 48 height 8
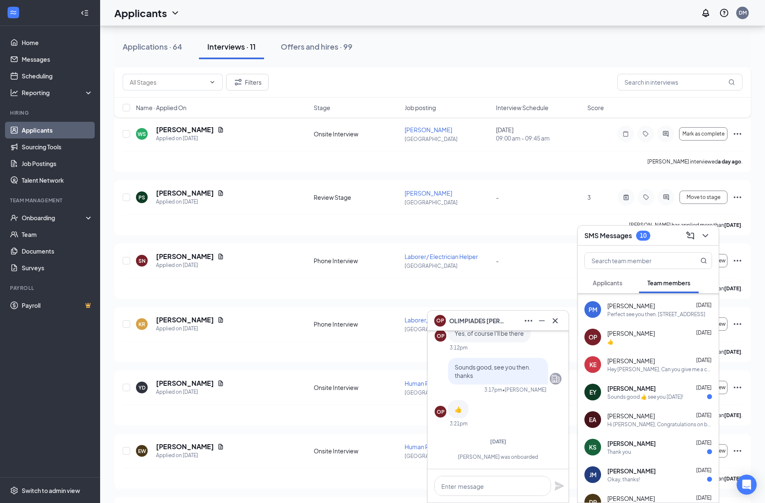
click at [633, 397] on div "Sounds good 👍 see you [DATE]!" at bounding box center [645, 396] width 76 height 7
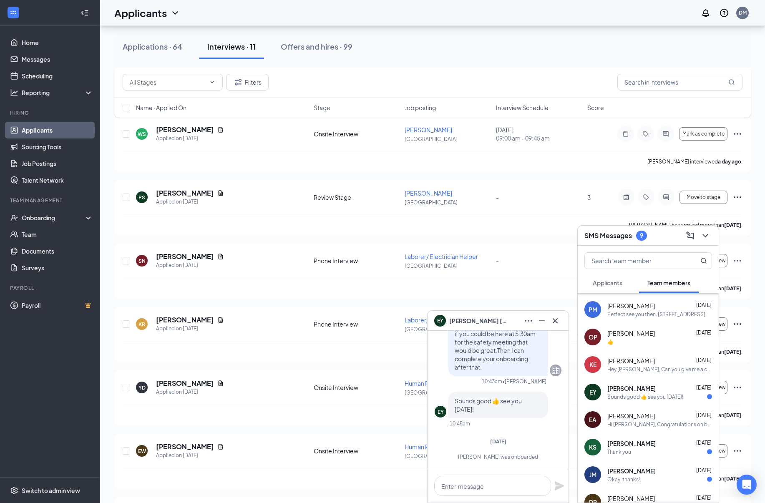
click at [633, 444] on span "[PERSON_NAME]" at bounding box center [631, 443] width 48 height 8
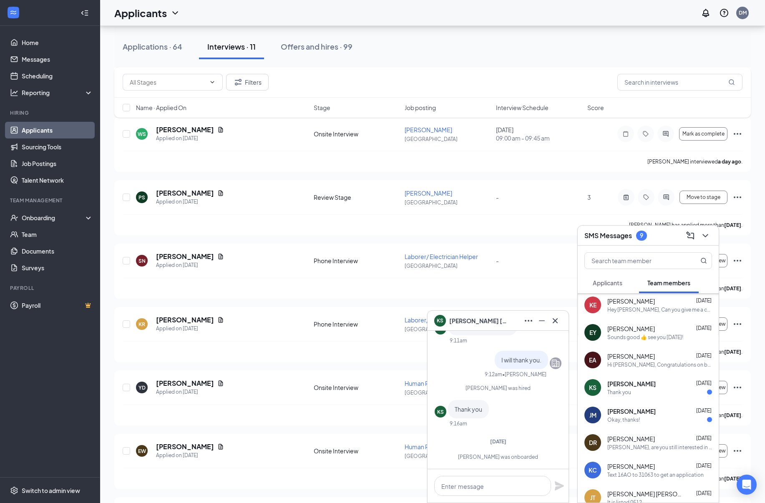
scroll to position [930, 0]
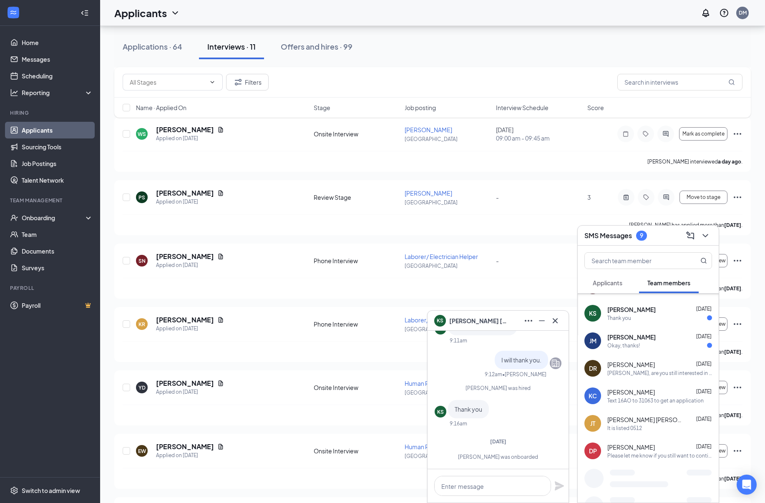
click at [631, 341] on span "[PERSON_NAME]" at bounding box center [631, 337] width 48 height 8
click at [629, 316] on div "Thank you" at bounding box center [619, 317] width 24 height 7
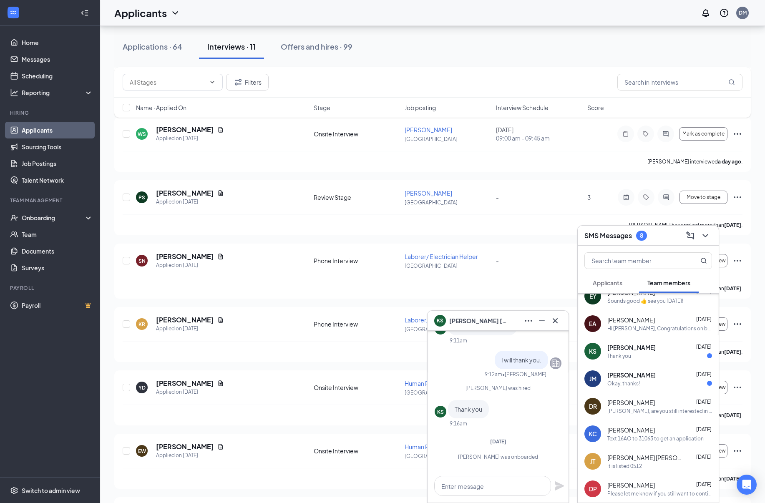
scroll to position [596, 0]
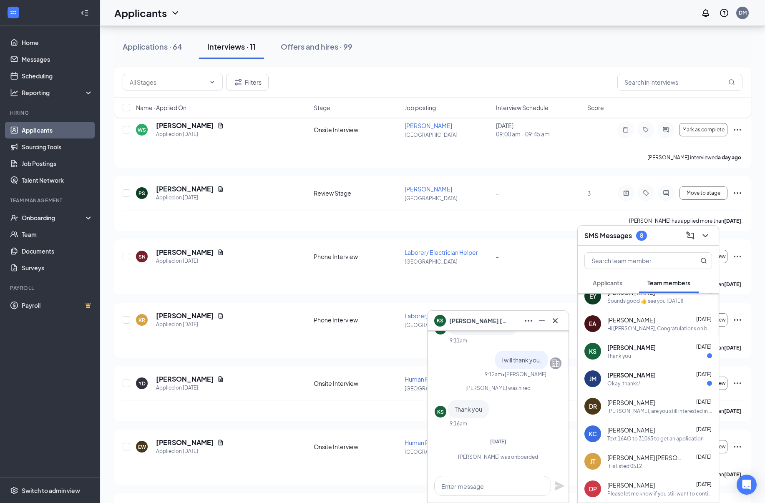
click at [635, 351] on div "[PERSON_NAME] [DATE]" at bounding box center [659, 347] width 105 height 8
click at [636, 374] on span "[PERSON_NAME]" at bounding box center [631, 375] width 48 height 8
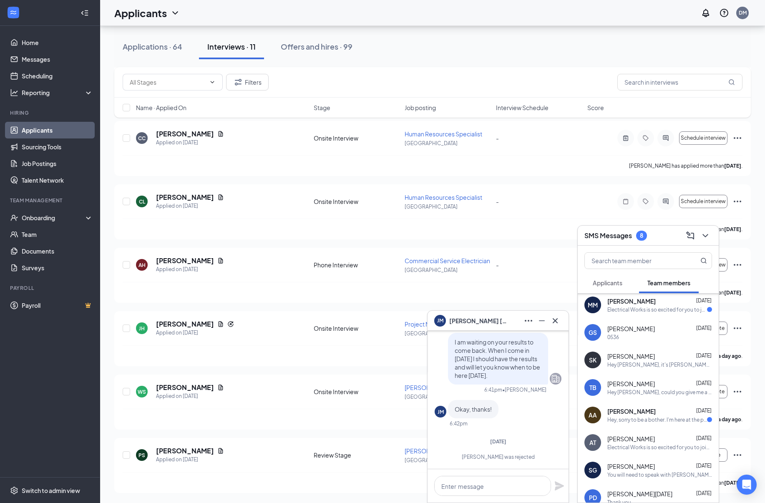
scroll to position [35, 0]
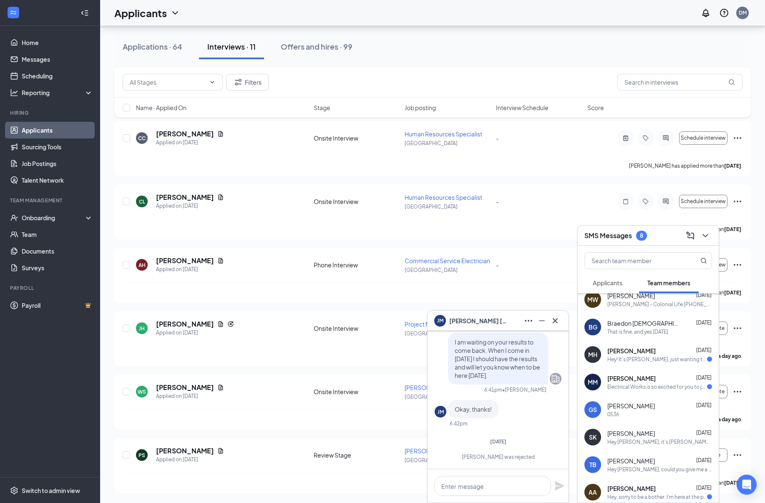
click at [647, 352] on span "[PERSON_NAME]" at bounding box center [631, 351] width 48 height 8
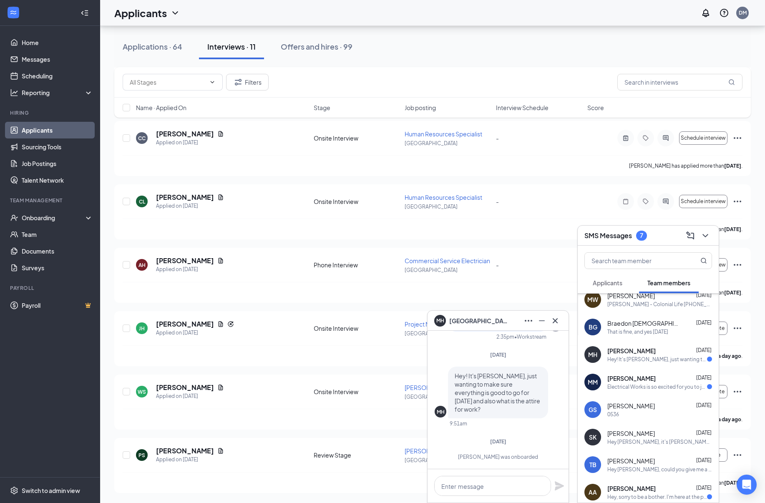
click at [643, 379] on span "[PERSON_NAME]" at bounding box center [631, 378] width 48 height 8
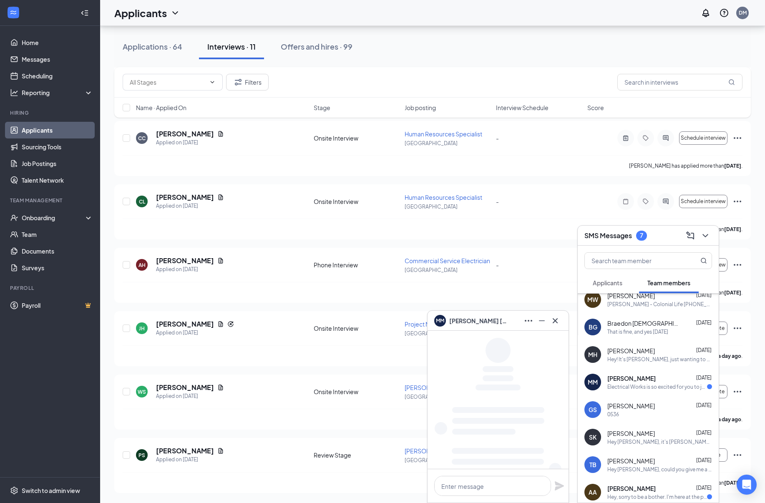
click at [628, 333] on div "That is fine, and yes [DATE]" at bounding box center [637, 331] width 61 height 7
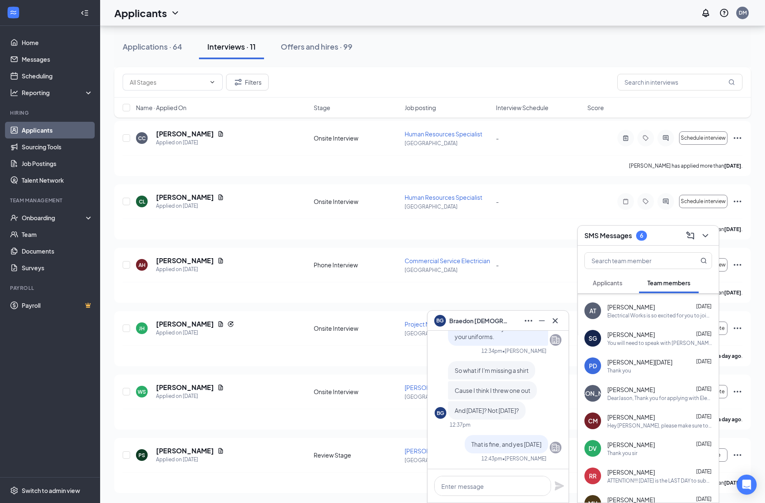
scroll to position [165, 0]
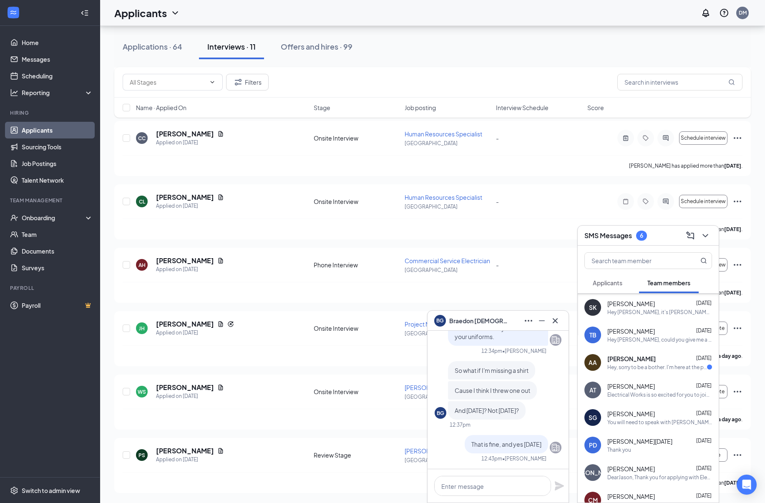
click at [629, 368] on div "Hey, sorry to be a bother. I'm here at the property trying to figure out who to…" at bounding box center [657, 367] width 100 height 7
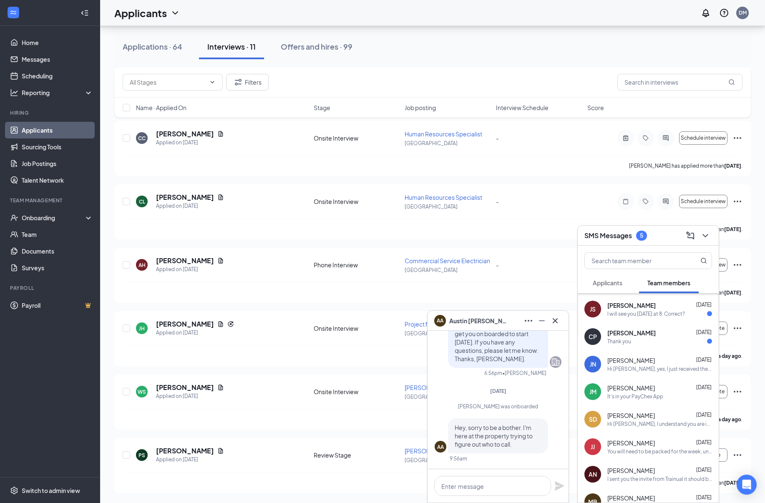
scroll to position [1157, 0]
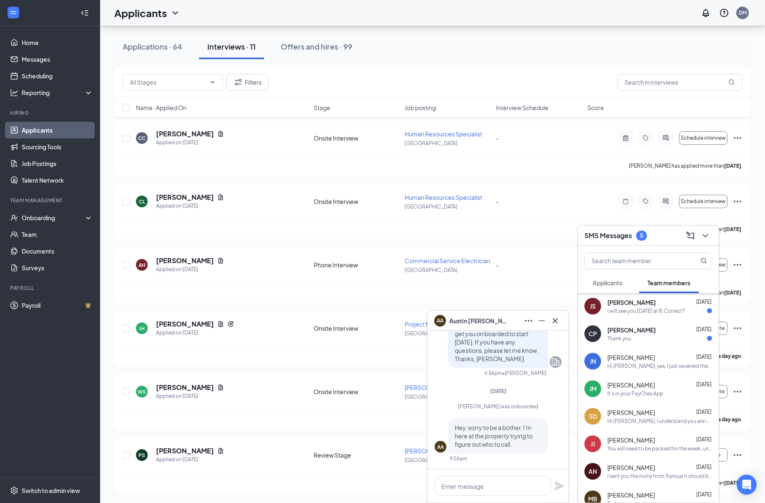
click at [645, 337] on div "Thank you" at bounding box center [659, 338] width 105 height 7
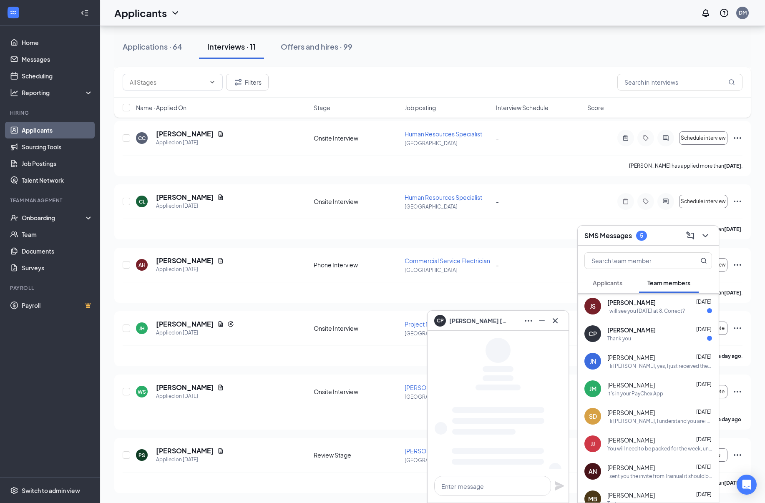
click at [640, 309] on div "I will see you [DATE] at 8. Correct?" at bounding box center [646, 310] width 78 height 7
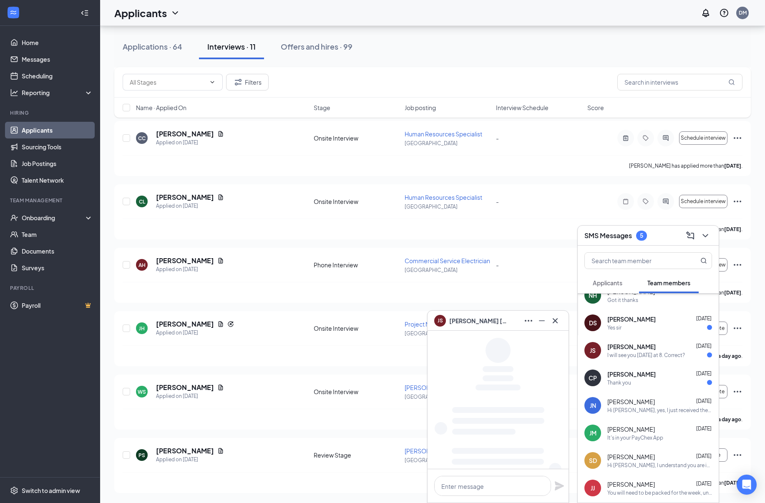
scroll to position [1113, 0]
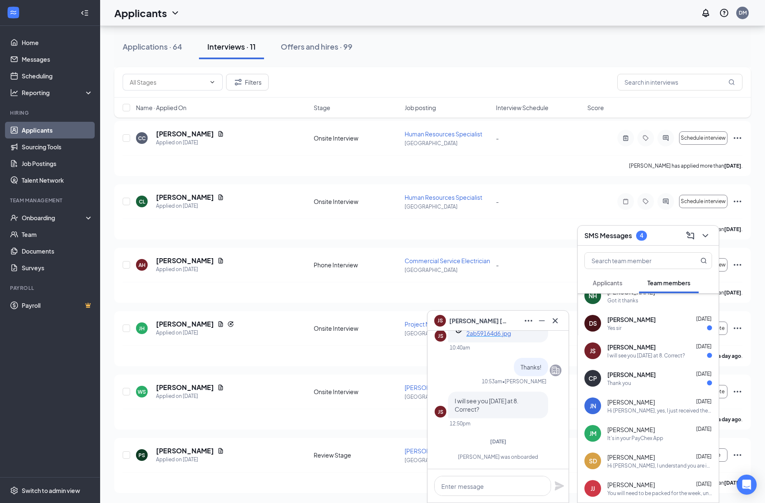
click at [640, 320] on span "[PERSON_NAME]" at bounding box center [631, 319] width 48 height 8
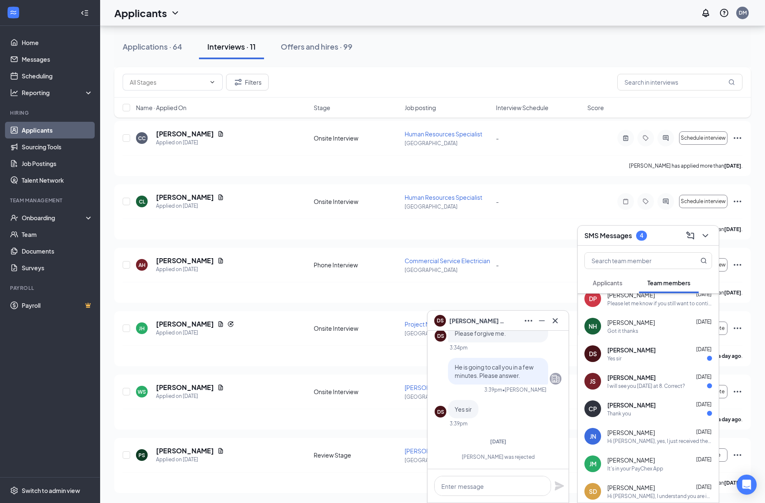
click at [640, 321] on span "[PERSON_NAME]" at bounding box center [631, 322] width 48 height 8
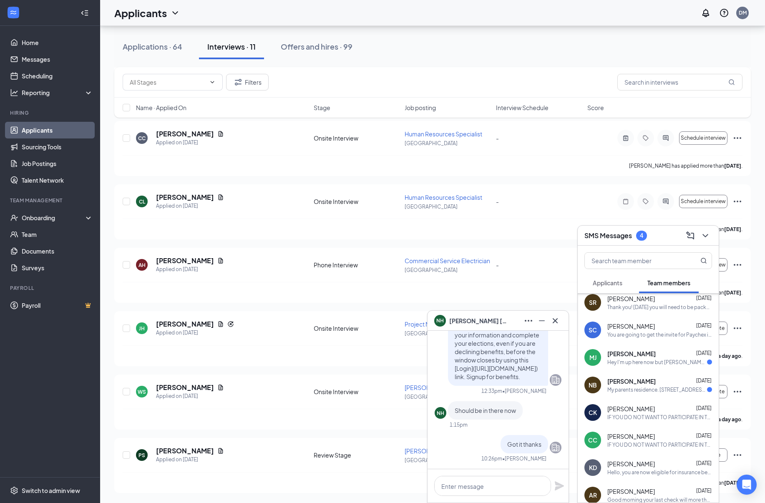
scroll to position [1435, 0]
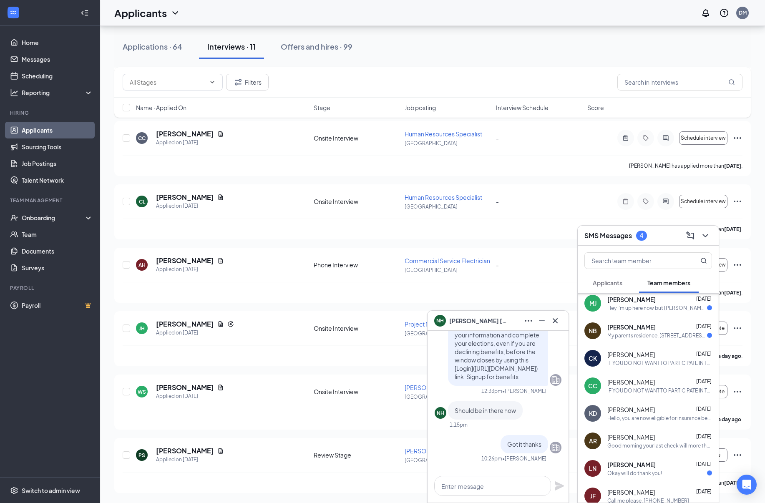
click at [640, 321] on div "[PERSON_NAME] [DATE] My parents residence. [STREET_ADDRESS]." at bounding box center [648, 331] width 141 height 28
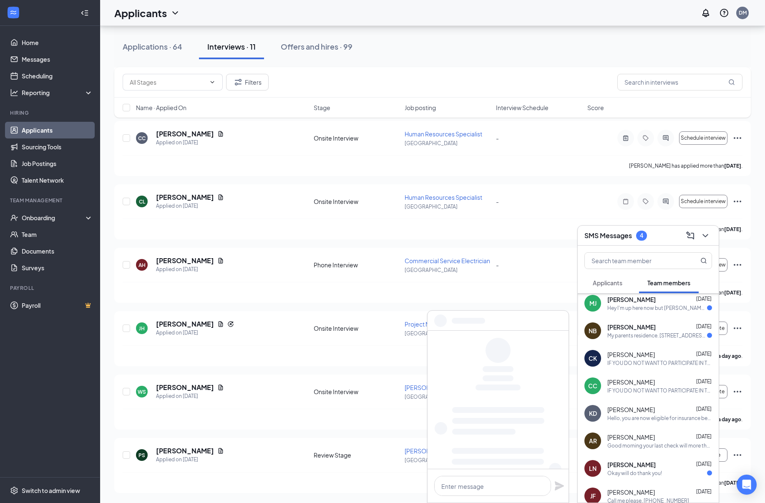
click at [636, 302] on span "[PERSON_NAME]" at bounding box center [631, 299] width 48 height 8
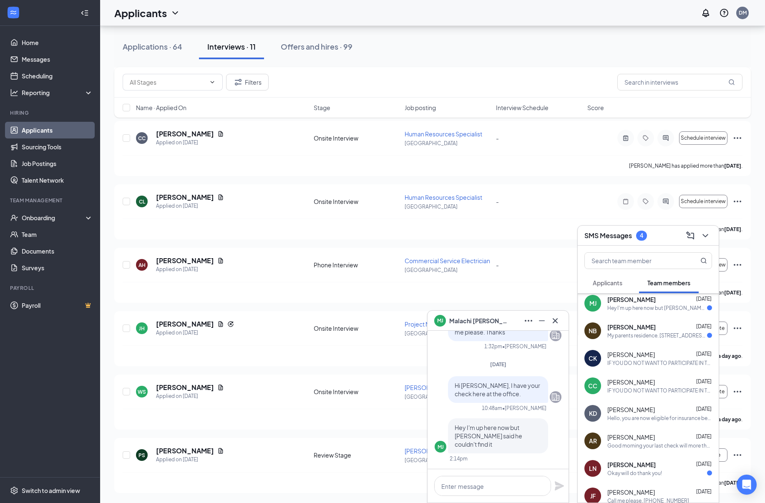
click at [681, 307] on div "Hey I'm up here now but [PERSON_NAME] said he couldn't find it" at bounding box center [657, 307] width 100 height 7
click at [669, 326] on div "[PERSON_NAME] [DATE]" at bounding box center [659, 327] width 105 height 8
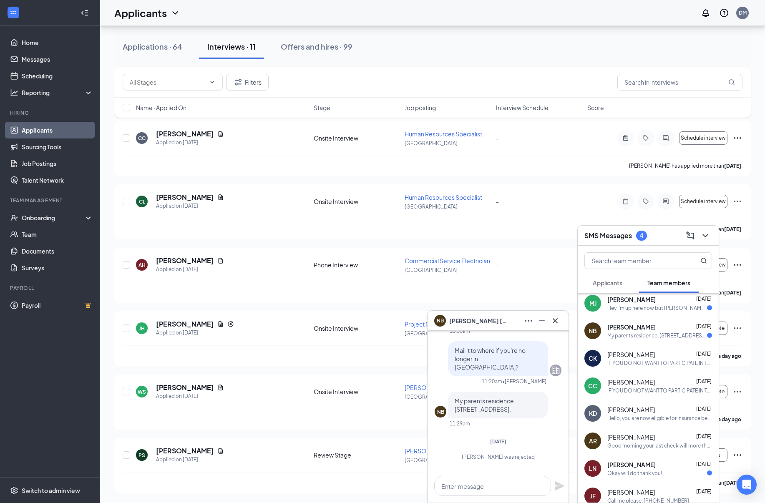
click at [659, 353] on div "[PERSON_NAME] [DATE]" at bounding box center [659, 354] width 105 height 8
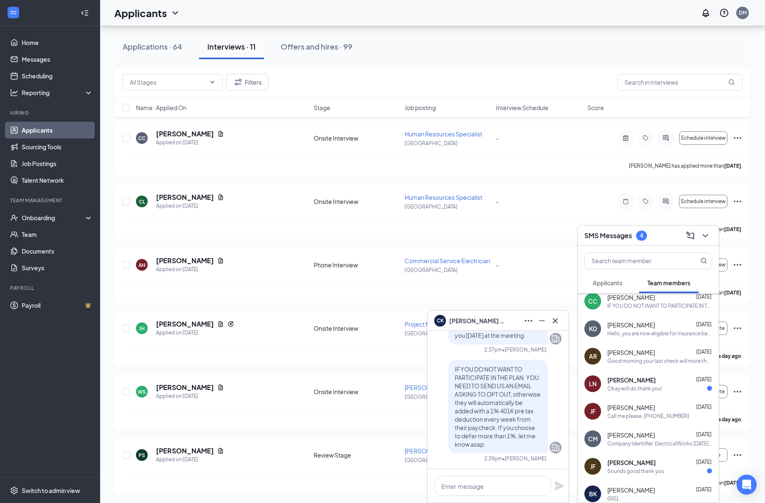
scroll to position [1622, 0]
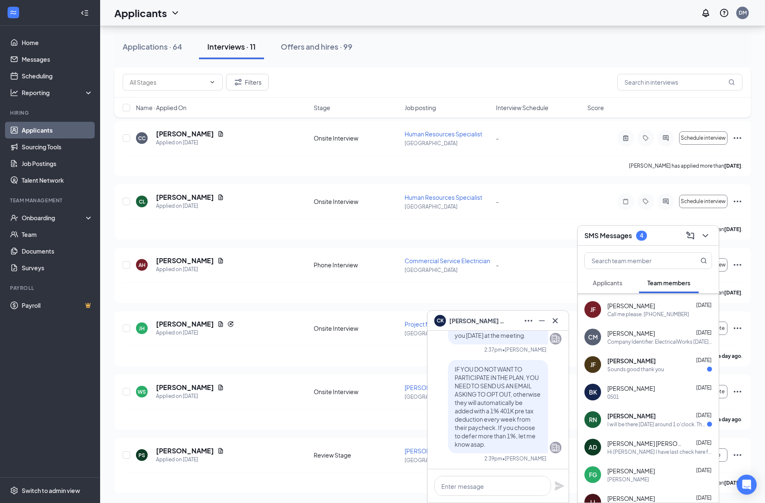
click at [655, 363] on div "[PERSON_NAME] [DATE]" at bounding box center [659, 361] width 105 height 8
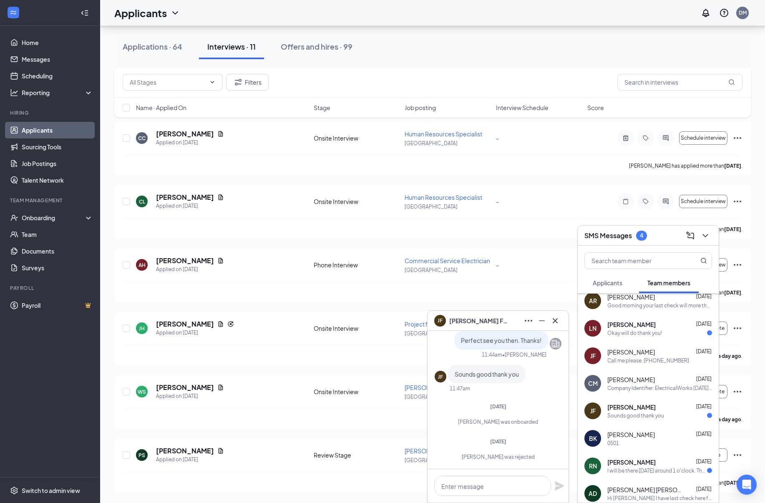
scroll to position [1566, 0]
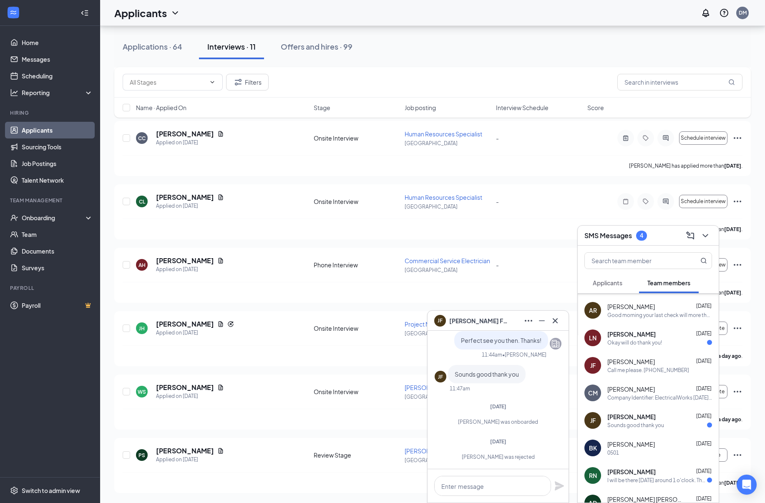
click at [649, 345] on div "Okay will do thank you!" at bounding box center [634, 342] width 55 height 7
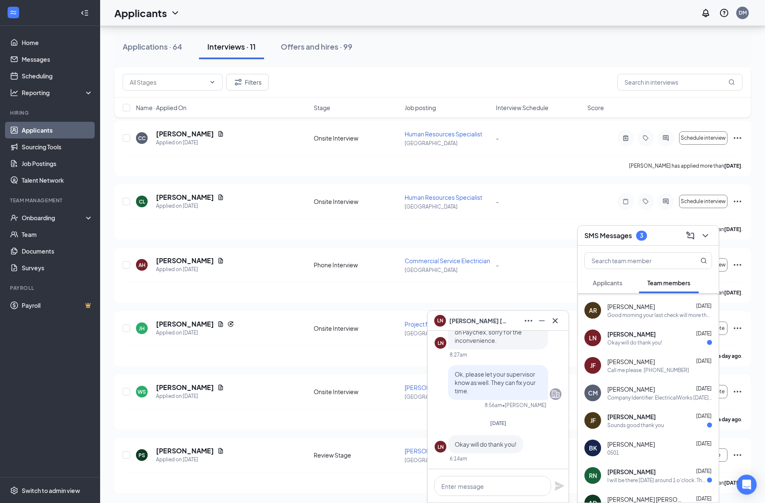
click at [644, 361] on span "[PERSON_NAME]" at bounding box center [631, 361] width 48 height 8
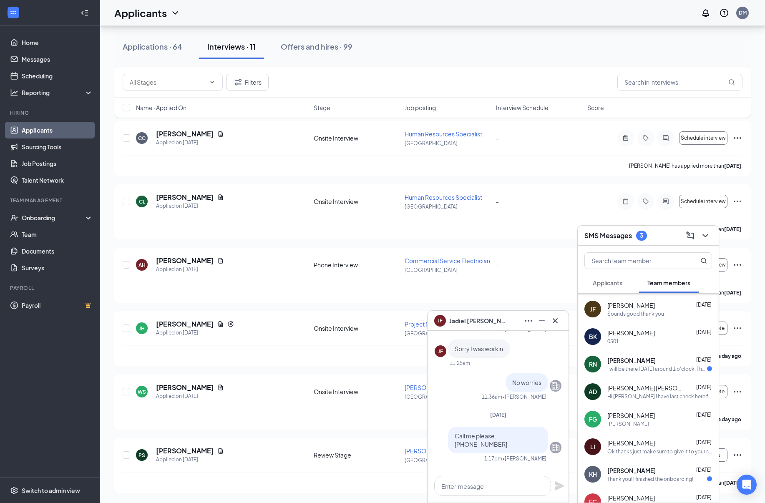
scroll to position [1701, 0]
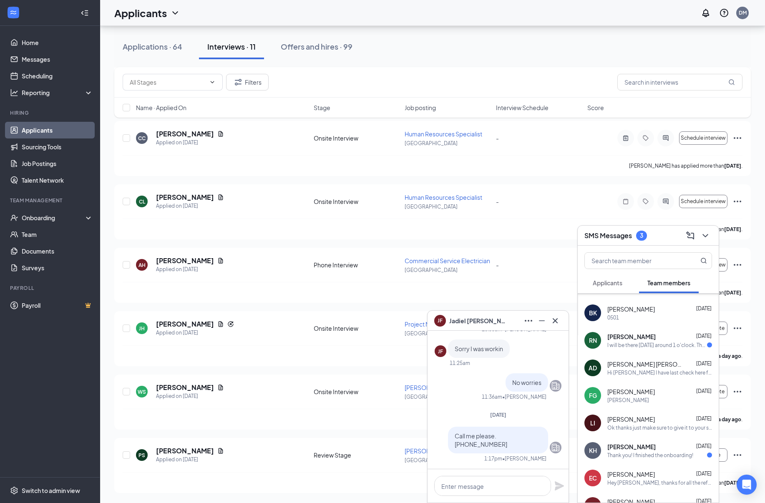
click at [641, 341] on div "[PERSON_NAME] [DATE] I will be there [DATE] around 1 o'clock. Thanks" at bounding box center [659, 340] width 105 height 16
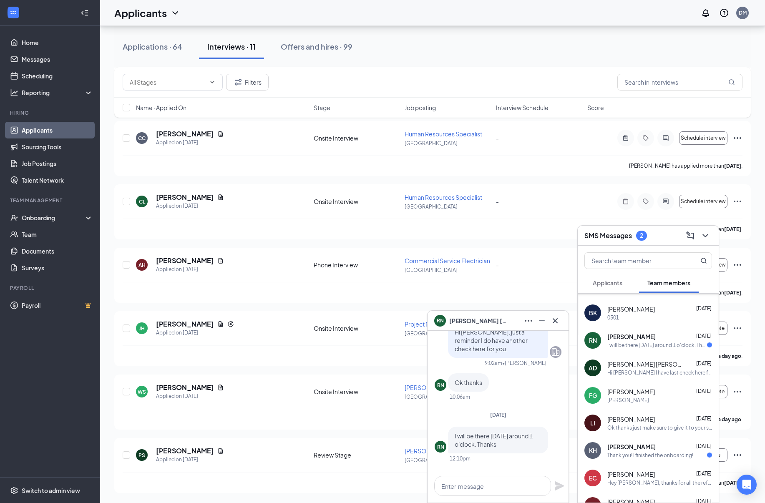
scroll to position [1733, 0]
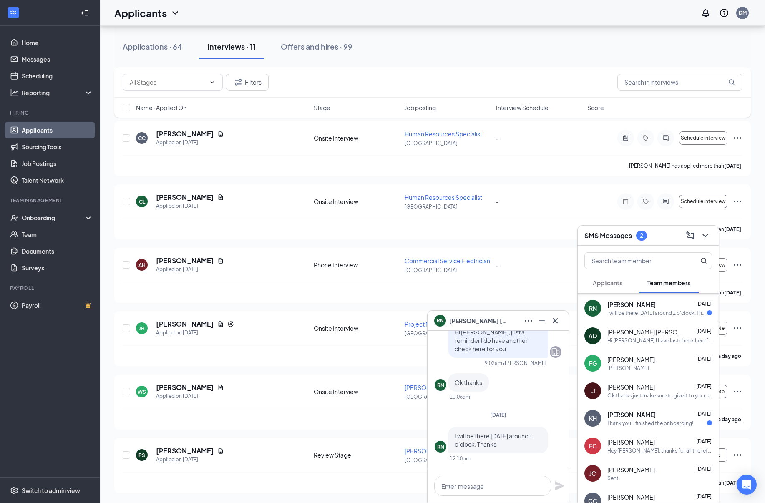
click at [643, 420] on div "Thank you! I finished the onboarding!" at bounding box center [650, 423] width 86 height 7
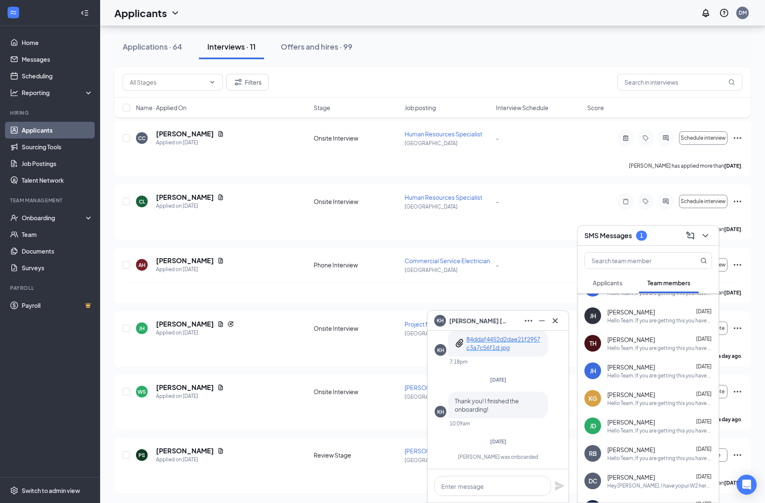
scroll to position [2391, 0]
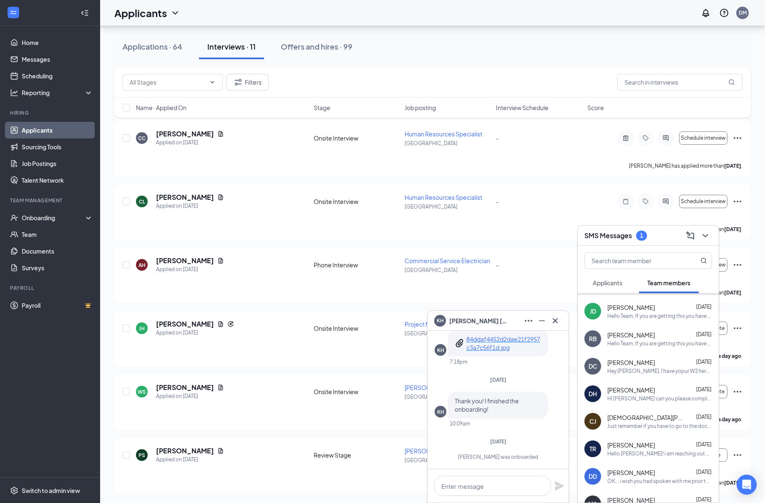
click at [634, 367] on div "[PERSON_NAME] [DATE] Hey [PERSON_NAME], I have yopur W2 here at the office - it…" at bounding box center [659, 366] width 105 height 16
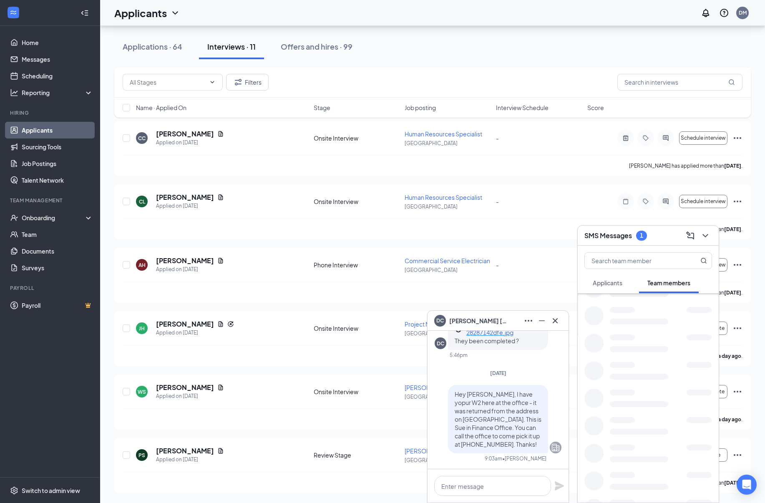
scroll to position [3644, 0]
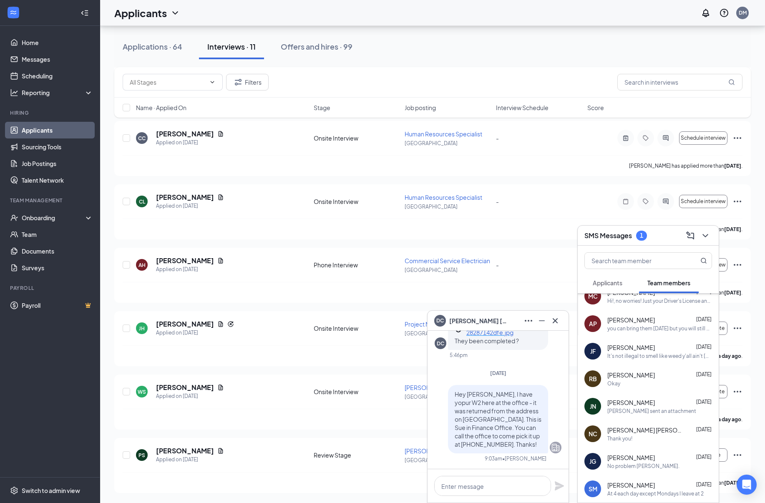
click at [613, 284] on span "Applicants" at bounding box center [608, 283] width 30 height 8
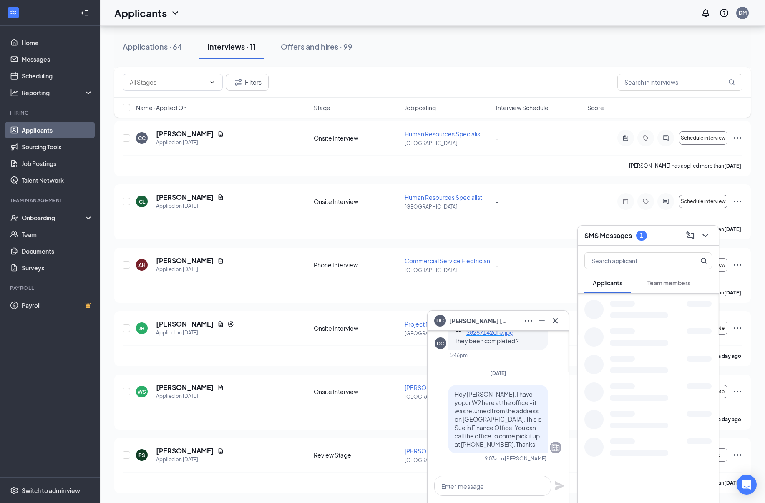
scroll to position [218, 0]
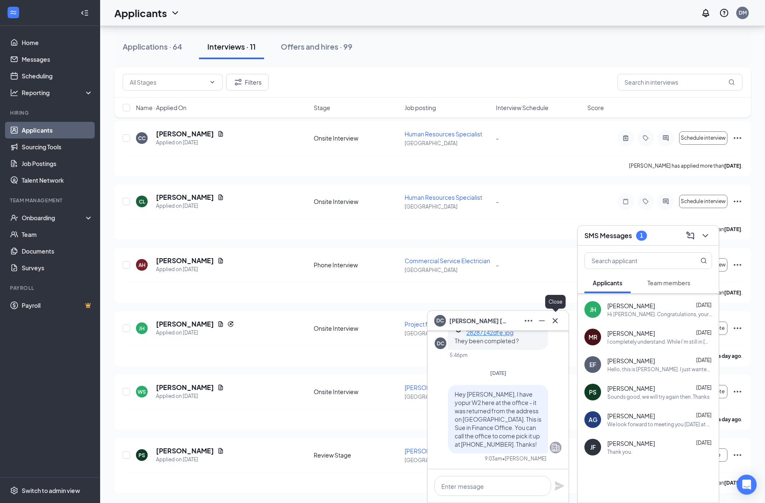
click at [555, 317] on icon "Cross" at bounding box center [555, 321] width 10 height 10
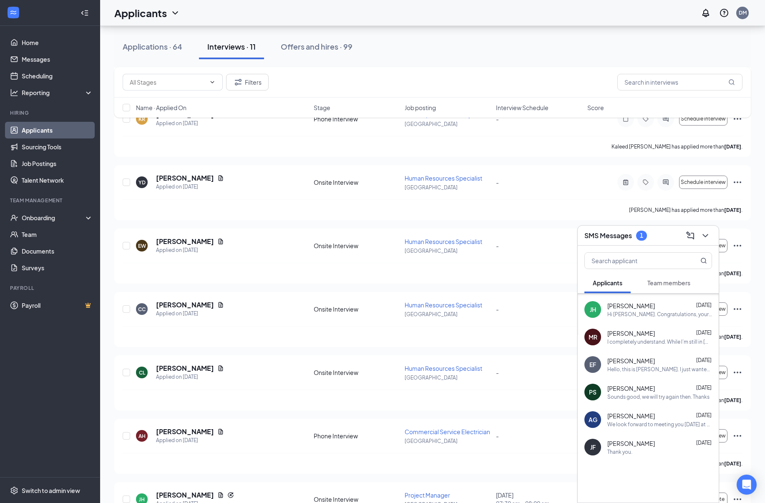
scroll to position [797, 0]
click at [670, 280] on span "Team members" at bounding box center [668, 283] width 43 height 8
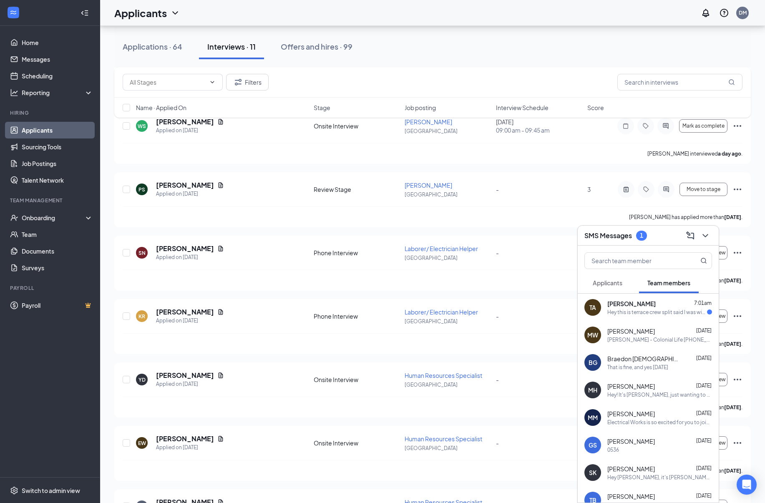
scroll to position [593, 0]
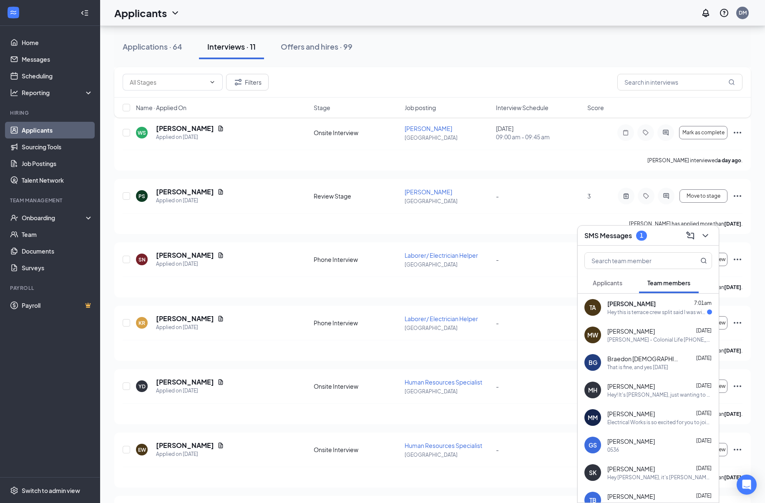
click at [633, 309] on div "Hey this is terrace crew split said I was with [PERSON_NAME] this week he wasn'…" at bounding box center [657, 312] width 100 height 7
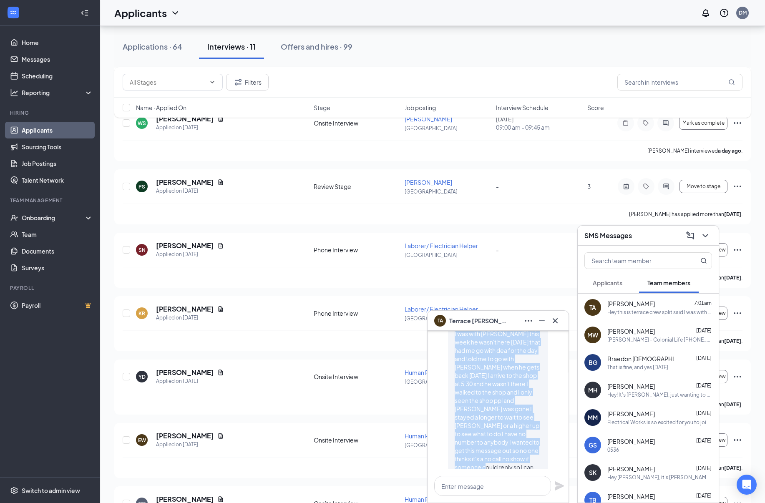
scroll to position [-52, 0]
drag, startPoint x: 516, startPoint y: 445, endPoint x: 452, endPoint y: 359, distance: 106.8
click at [452, 359] on div "Hey this is terrace crew split said I was with [PERSON_NAME] this week he wasn'…" at bounding box center [498, 421] width 100 height 168
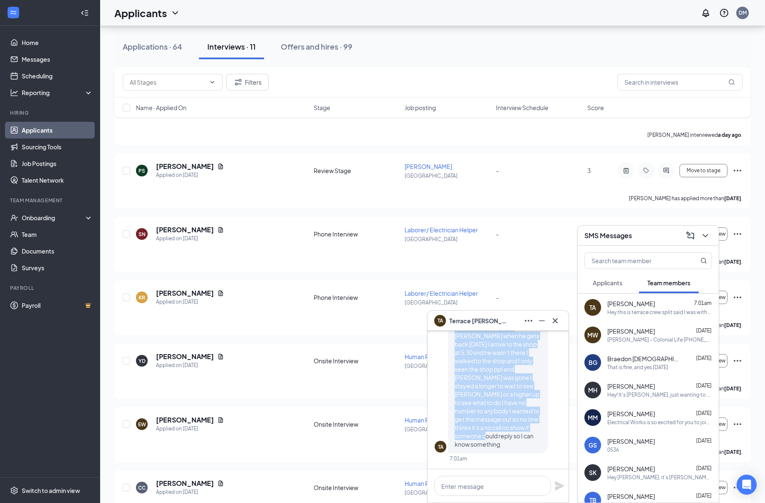
scroll to position [631, 0]
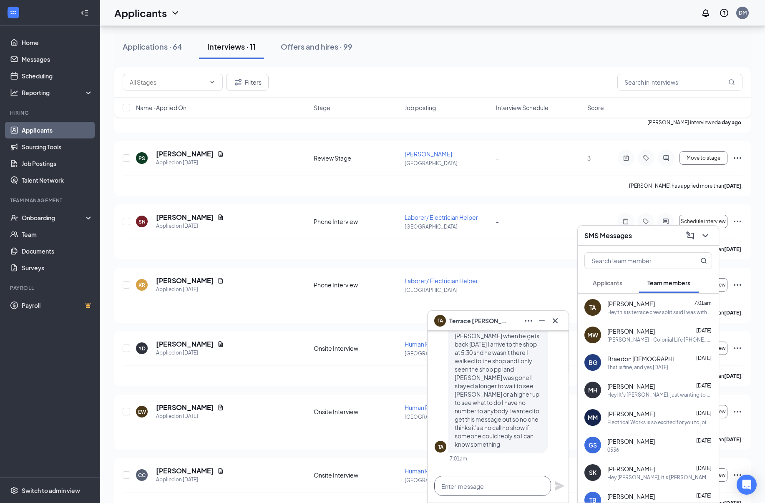
click at [490, 485] on textarea at bounding box center [492, 486] width 117 height 20
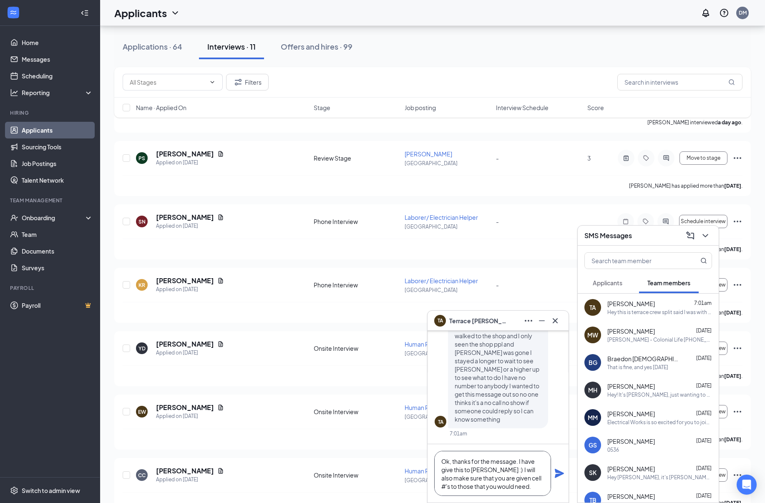
type textarea "Ok, thanks for the message. I have give this to [PERSON_NAME] :) I will also ma…"
click at [556, 471] on icon "Plane" at bounding box center [559, 473] width 9 height 9
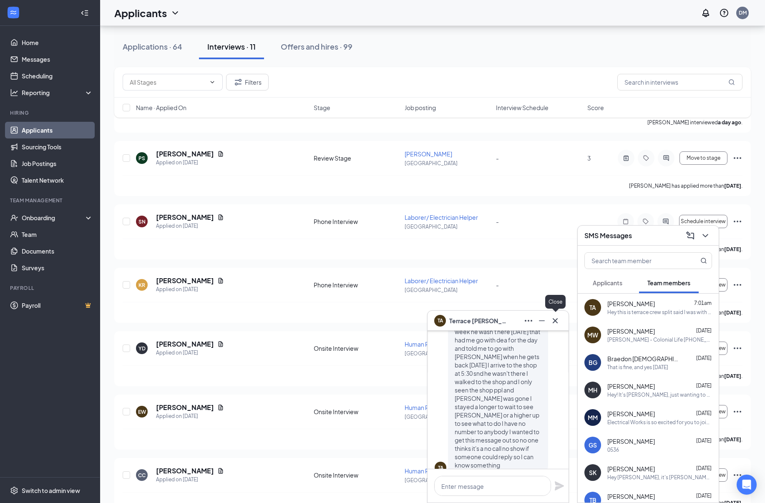
scroll to position [-99, 0]
click at [554, 319] on icon "Cross" at bounding box center [555, 321] width 10 height 10
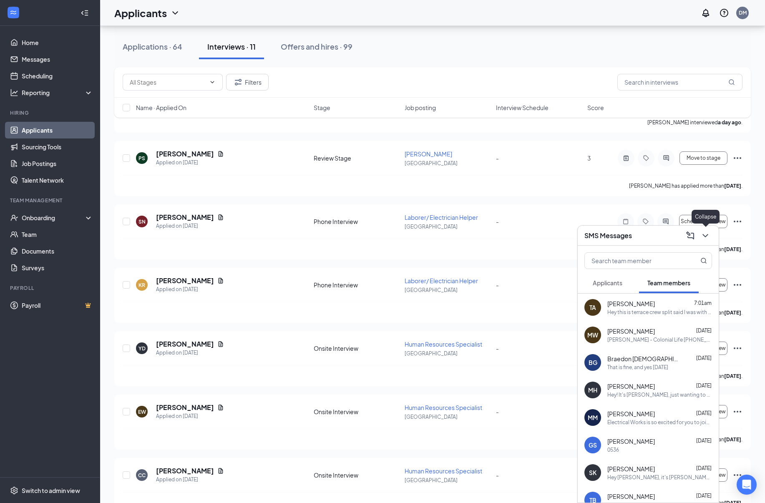
click at [706, 234] on icon "ChevronDown" at bounding box center [705, 236] width 10 height 10
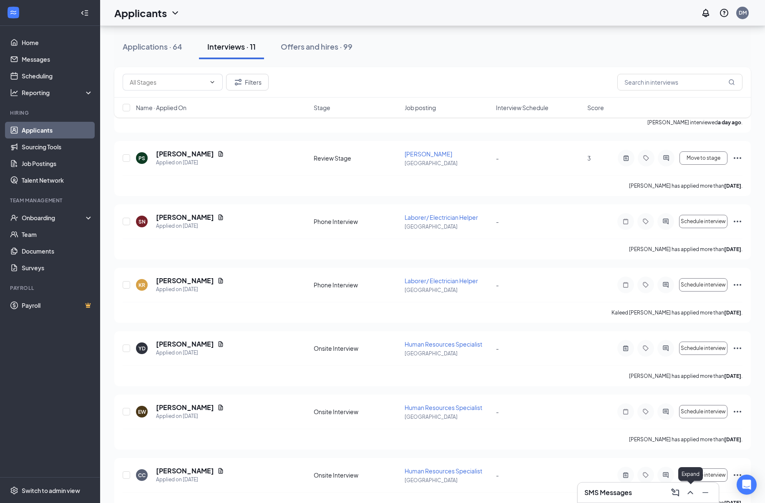
click at [691, 493] on icon "ChevronUp" at bounding box center [689, 492] width 5 height 3
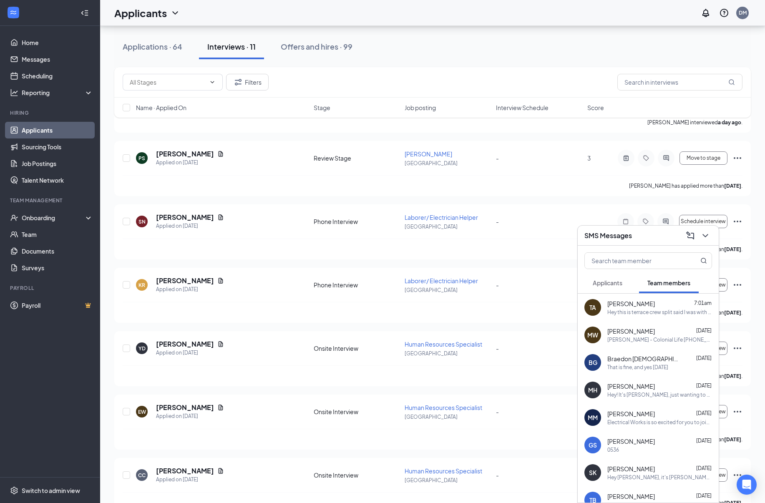
click at [631, 312] on div "Hey this is terrace crew split said I was with [PERSON_NAME] this week he wasn'…" at bounding box center [659, 312] width 105 height 7
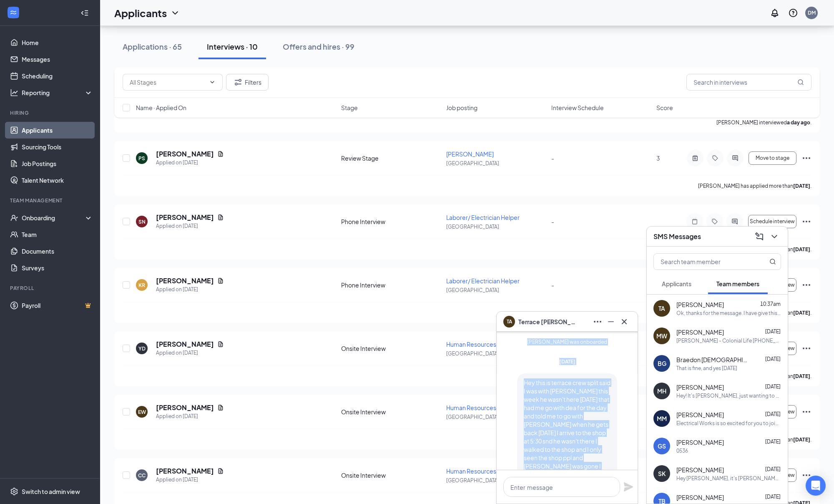
scroll to position [-241, 0]
drag, startPoint x: 586, startPoint y: 455, endPoint x: 519, endPoint y: 415, distance: 78.2
click at [519, 415] on div "Hey this is terrace crew split said I was with [PERSON_NAME] this week he wasn'…" at bounding box center [567, 460] width 100 height 168
copy span "Hey this is terrace crew split said I was with [PERSON_NAME] this week he wasn'…"
click at [35, 236] on link "Team" at bounding box center [57, 234] width 71 height 17
